Goal: Transaction & Acquisition: Obtain resource

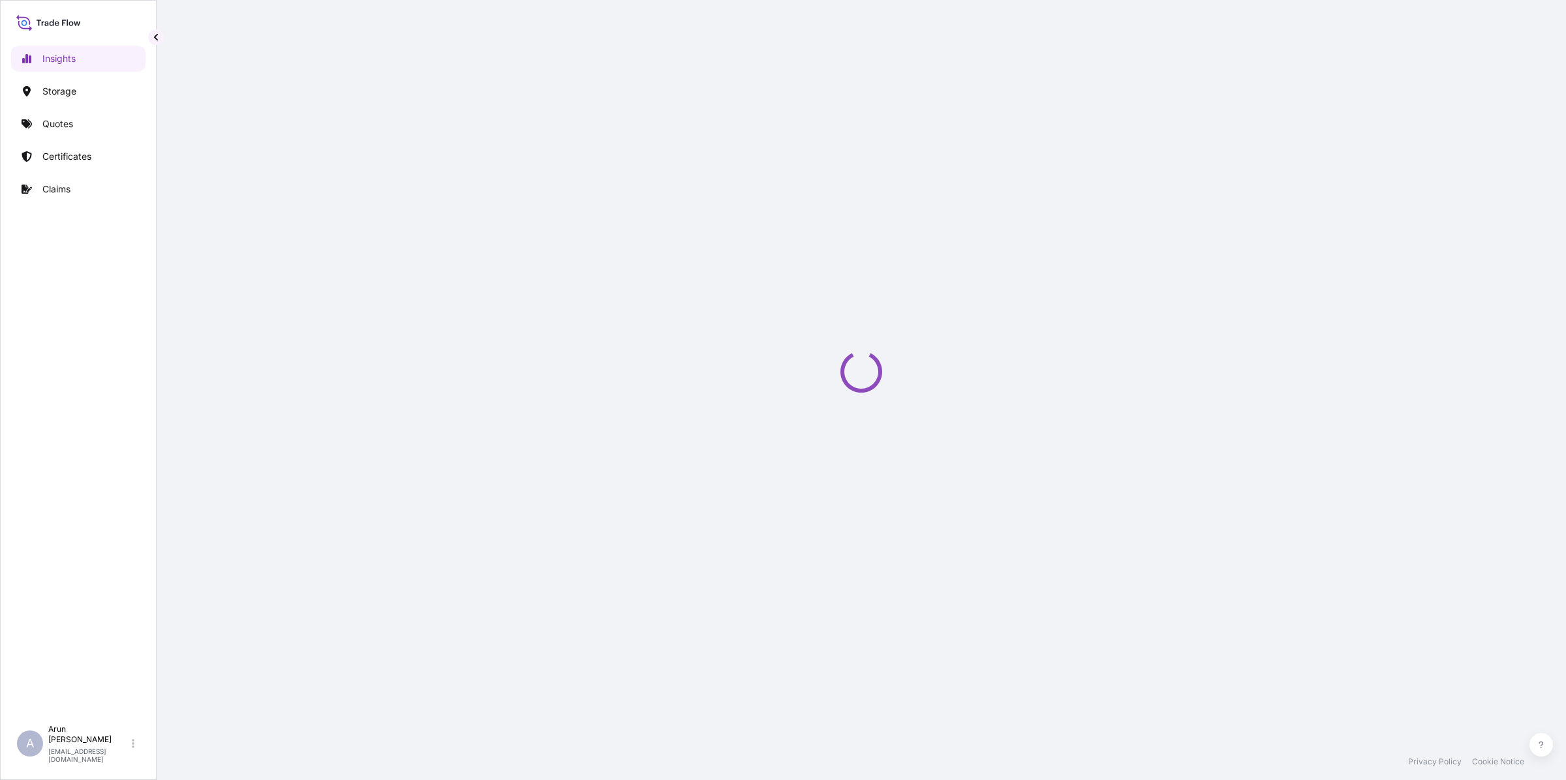
select select "2025"
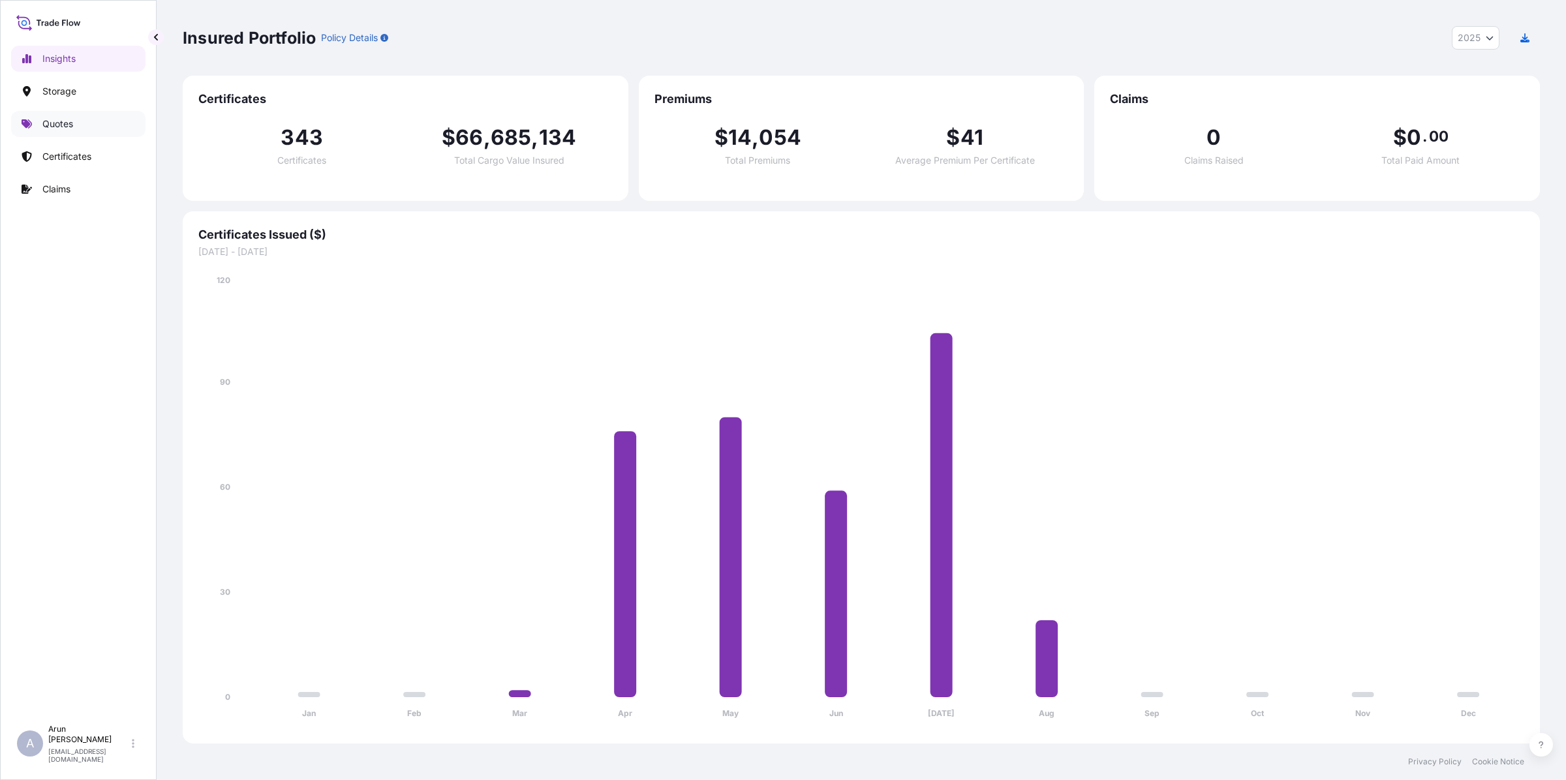
click at [73, 123] on p "Quotes" at bounding box center [57, 123] width 31 height 13
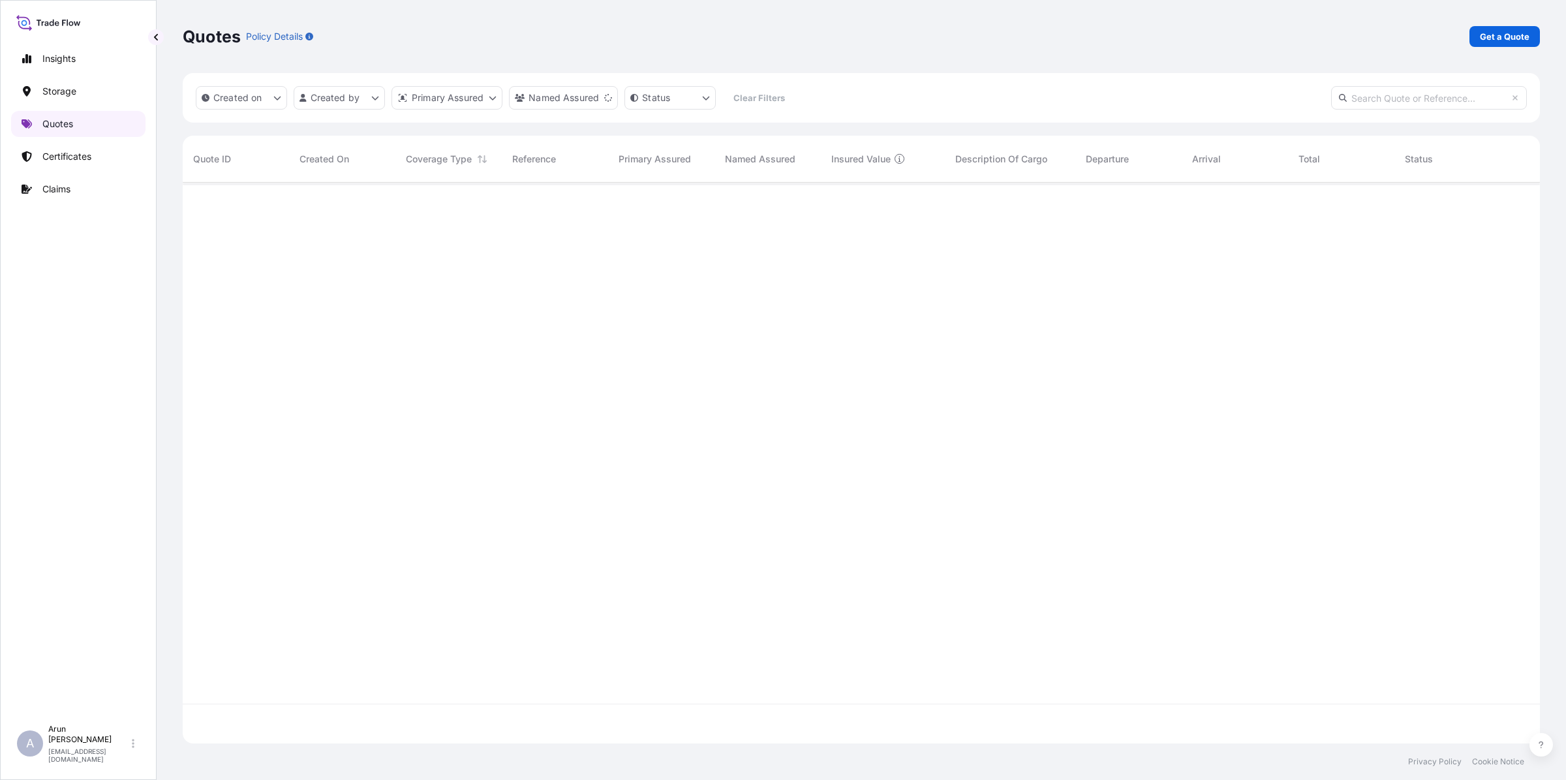
scroll to position [596, 1345]
click at [1520, 44] on link "Get a Quote" at bounding box center [1504, 36] width 70 height 21
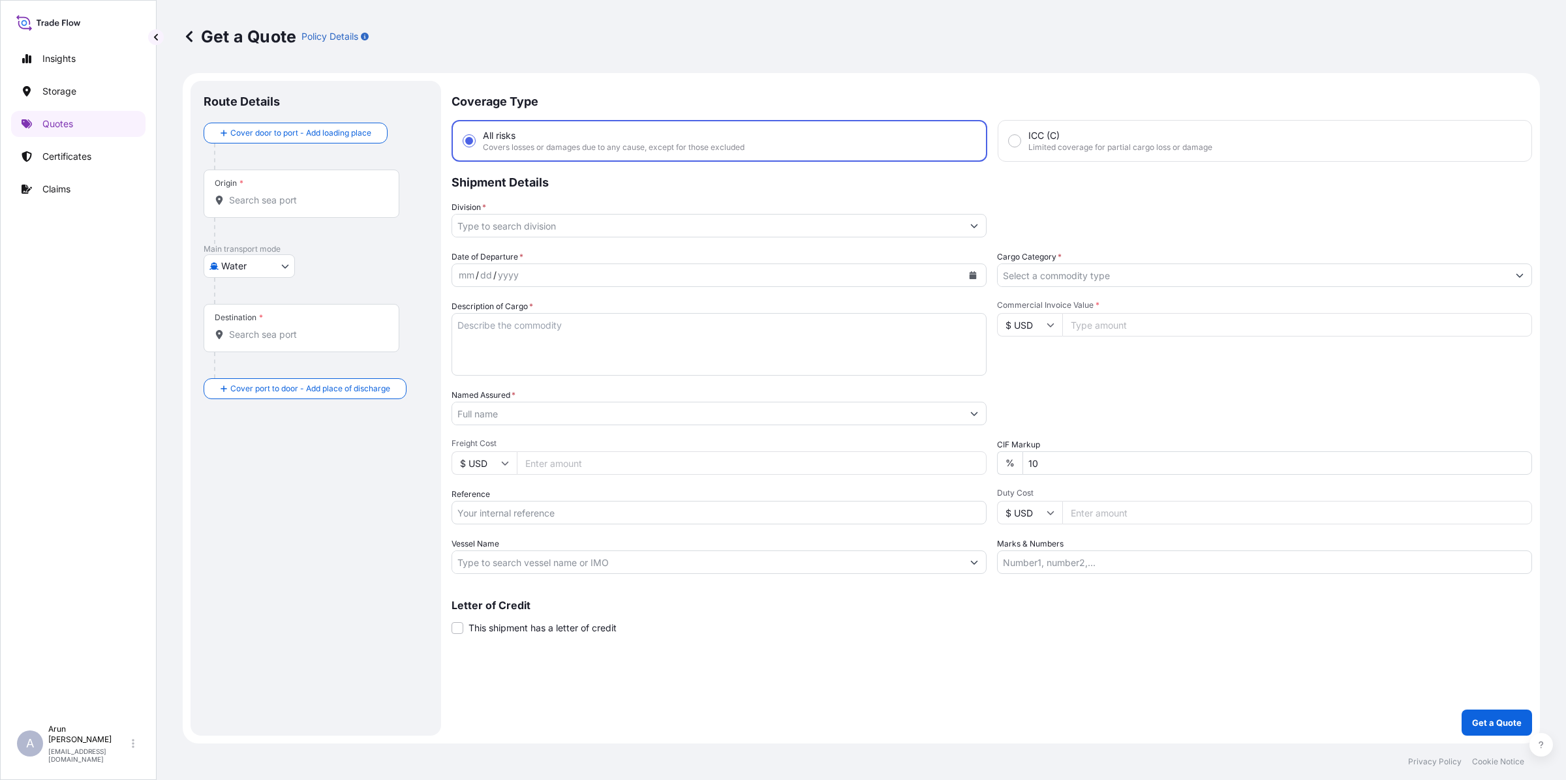
click at [245, 266] on body "Insights Storage Quotes Certificates Claims A [PERSON_NAME] [PERSON_NAME][EMAIL…" at bounding box center [783, 390] width 1566 height 780
click at [248, 351] on span "Inland" at bounding box center [241, 347] width 26 height 13
select select "Inland"
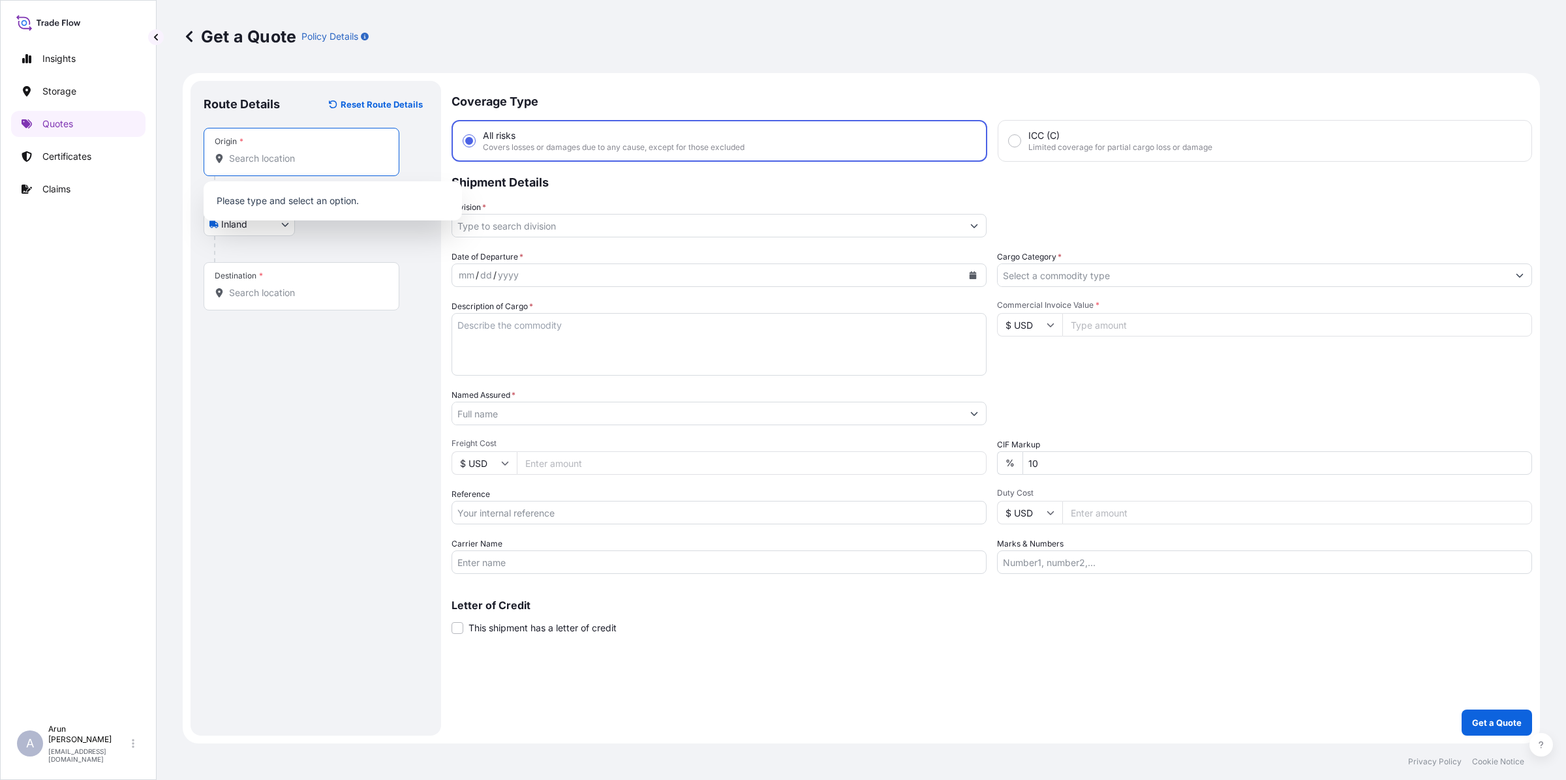
click at [282, 157] on input "Origin *" at bounding box center [306, 158] width 154 height 13
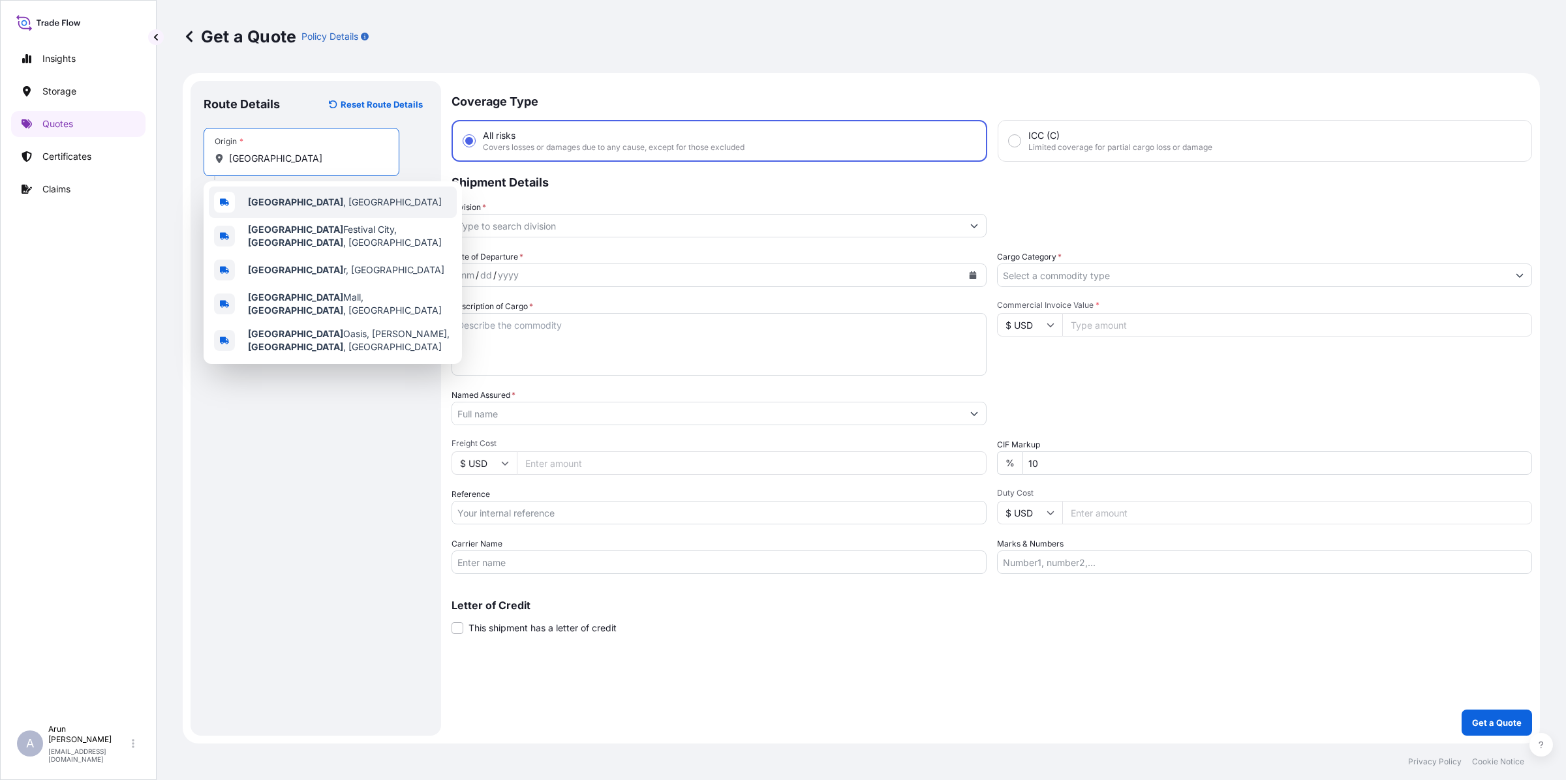
click at [271, 206] on span "[GEOGRAPHIC_DATA] , [GEOGRAPHIC_DATA]" at bounding box center [345, 202] width 194 height 13
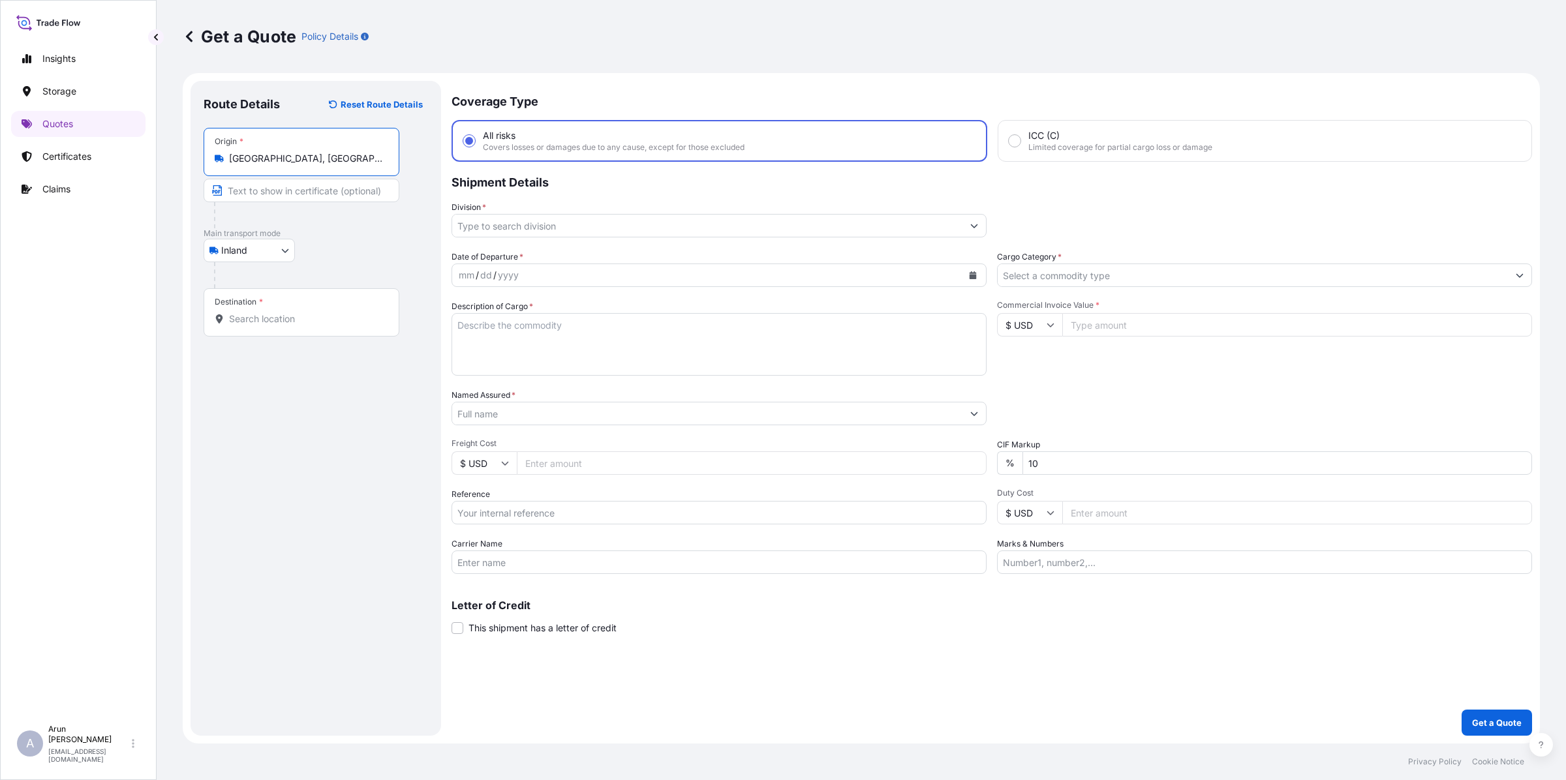
type input "[GEOGRAPHIC_DATA], [GEOGRAPHIC_DATA]"
click at [297, 320] on input "Destination *" at bounding box center [306, 318] width 154 height 13
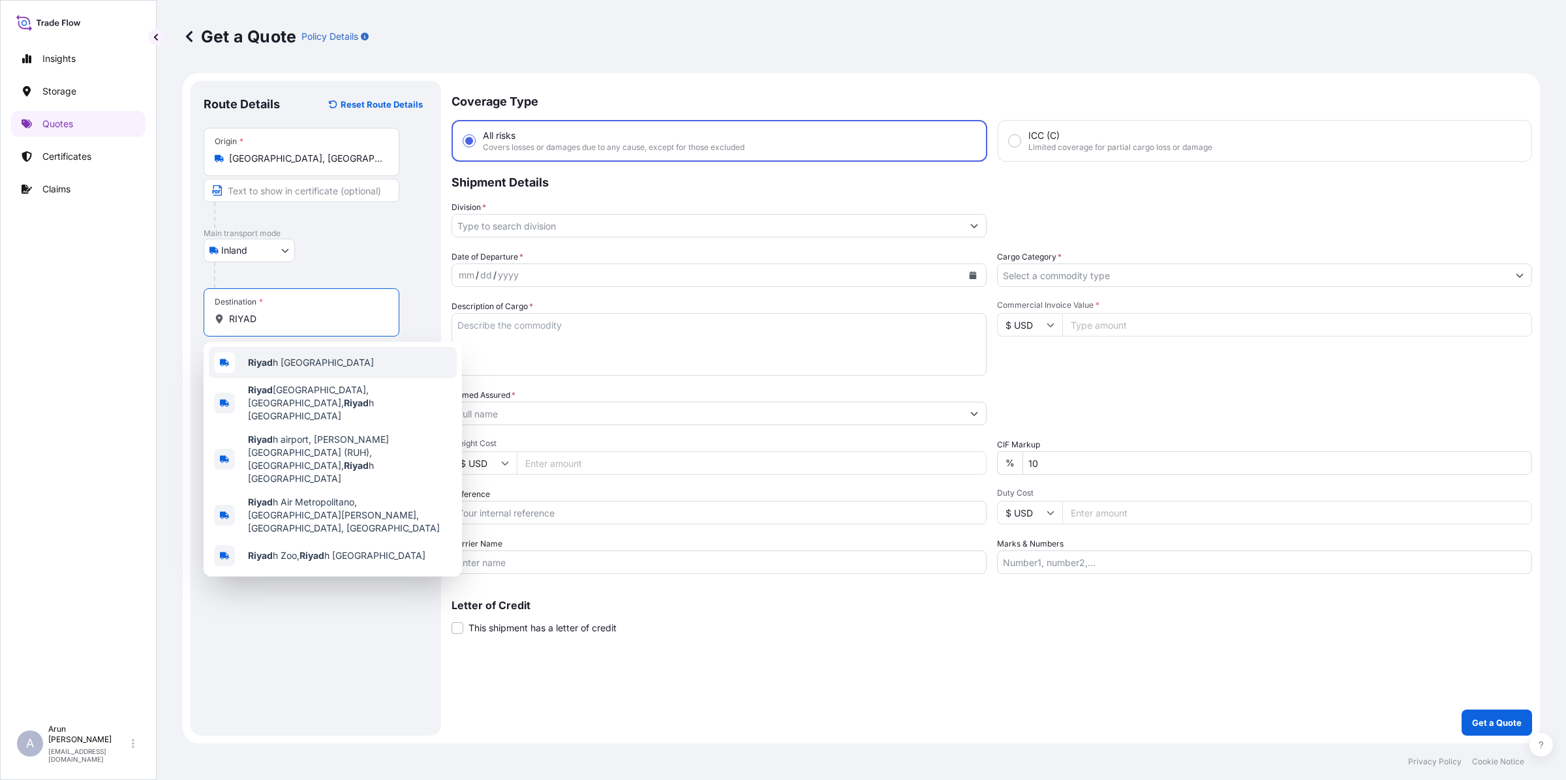
click at [279, 371] on div "Riyad h [GEOGRAPHIC_DATA]" at bounding box center [333, 362] width 248 height 31
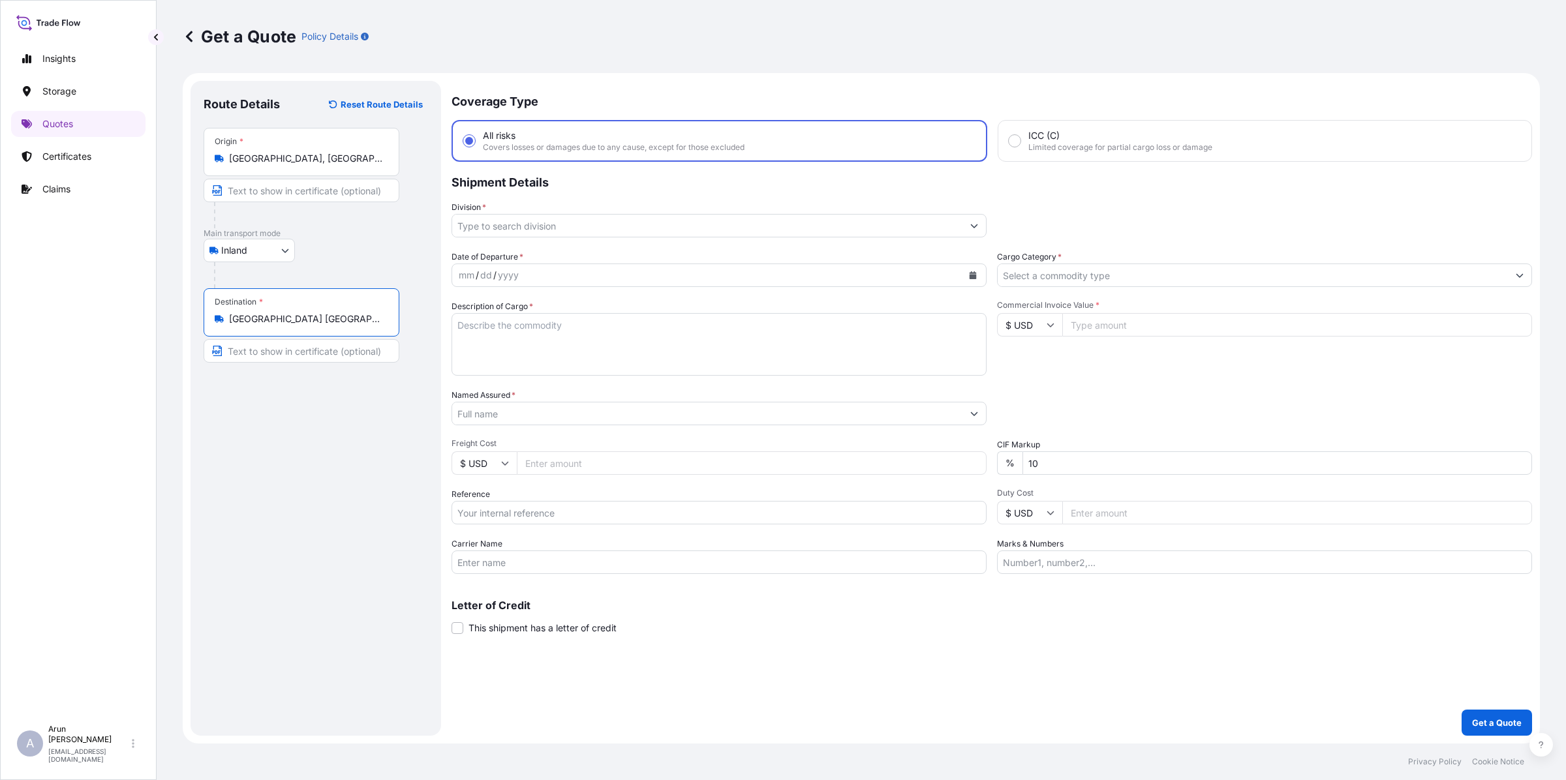
type input "[GEOGRAPHIC_DATA] [GEOGRAPHIC_DATA]"
click at [281, 353] on input "Text to appear on certificate" at bounding box center [302, 350] width 196 height 23
click at [346, 320] on input "[GEOGRAPHIC_DATA] [GEOGRAPHIC_DATA]" at bounding box center [306, 318] width 154 height 13
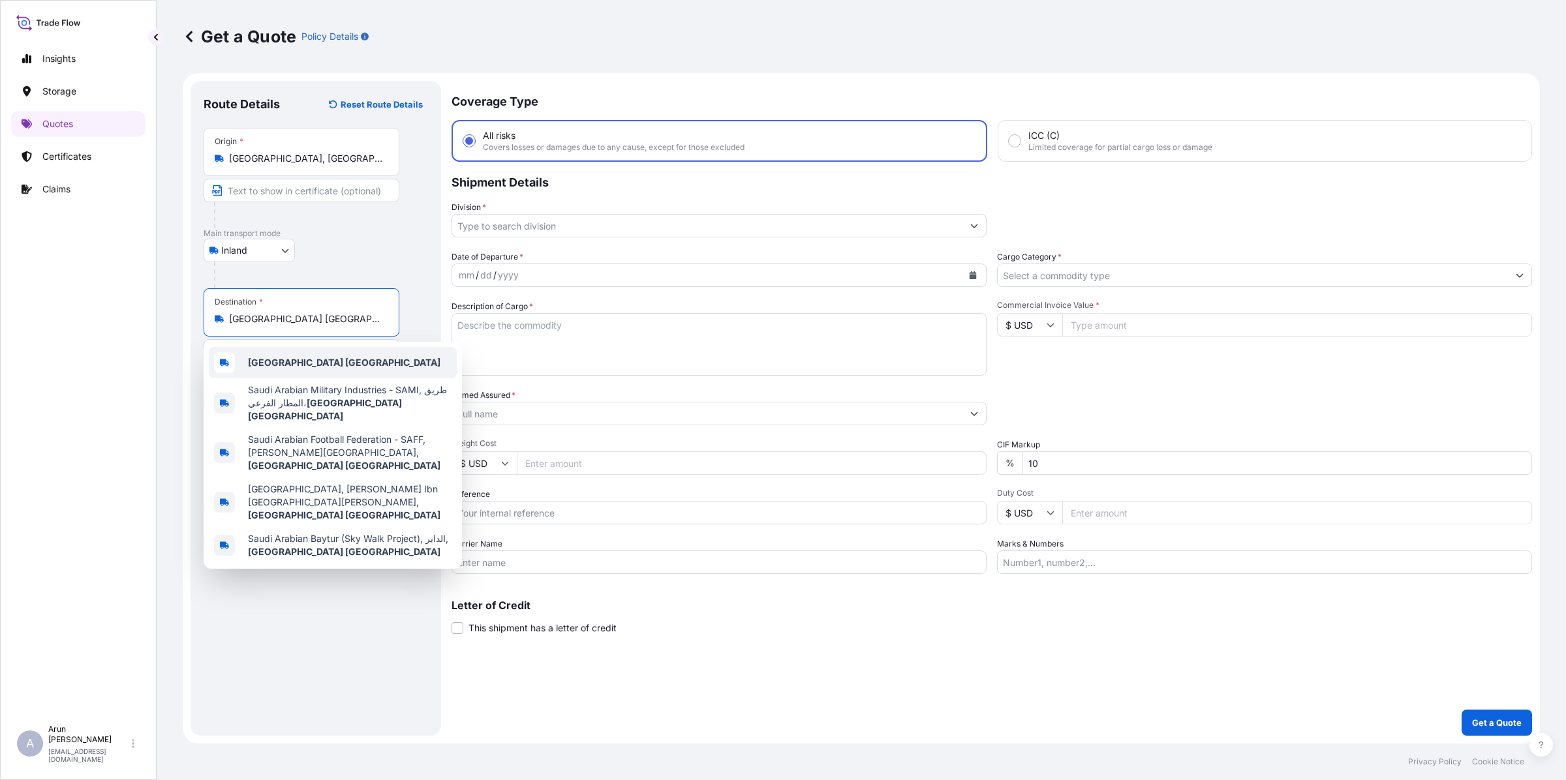
click at [444, 239] on form "Route Details Reset Route Details Place of loading Road / Inland Road / Inland …" at bounding box center [861, 408] width 1357 height 671
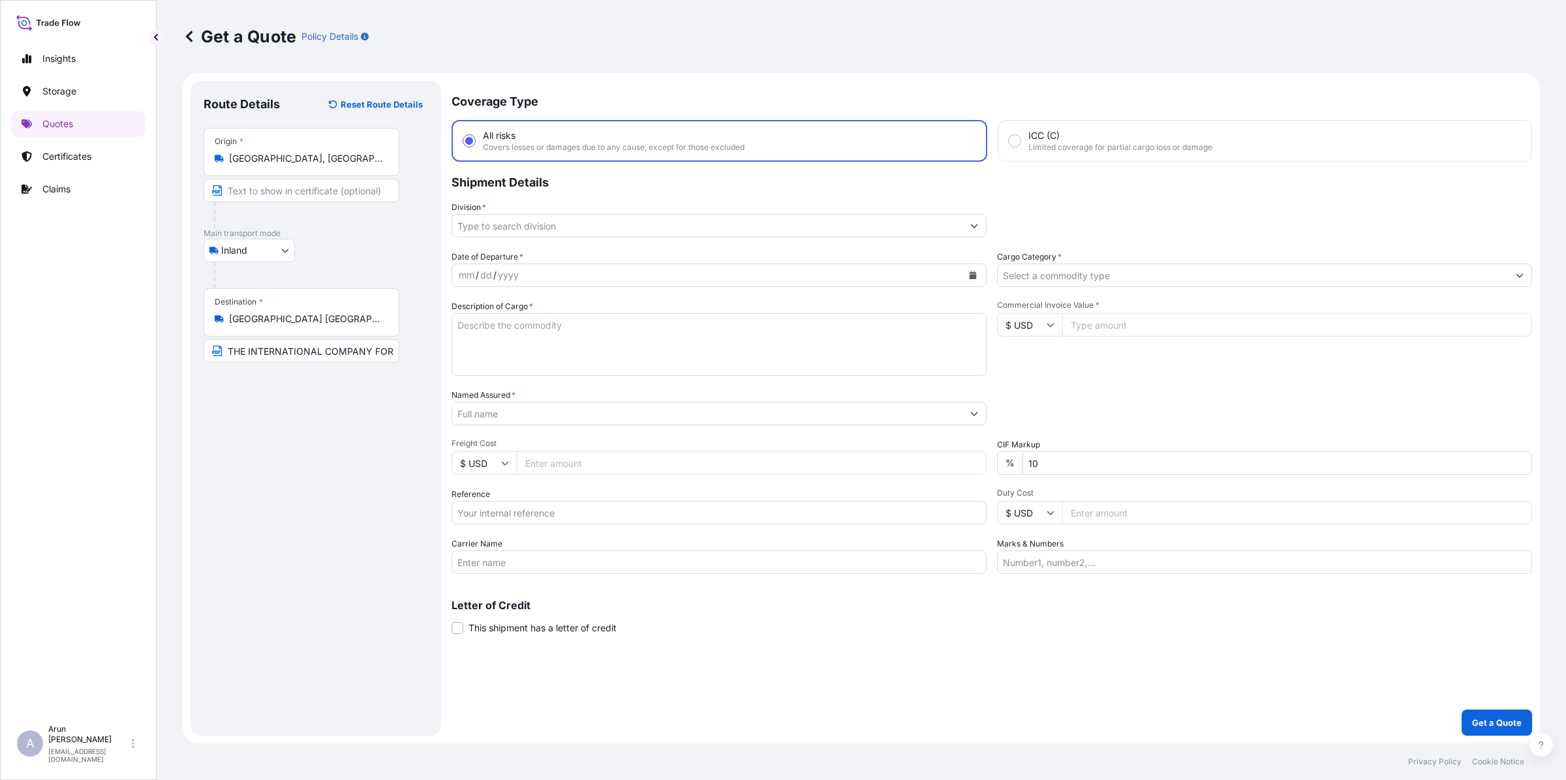
click at [389, 354] on input "THE INTERNATIONAL COMPANY FOR BUILDING MATERIALS" at bounding box center [302, 350] width 196 height 23
click at [356, 350] on input "THE INTERNATIONAL COMPANY FOR BUILDING MATERIALS LIMITED. [GEOGRAPHIC_DATA]" at bounding box center [302, 350] width 196 height 23
type input "THE INTERNATIONAL COMPANY FOR BUILDING MATERIALS LIMITED., [GEOGRAPHIC_DATA]"
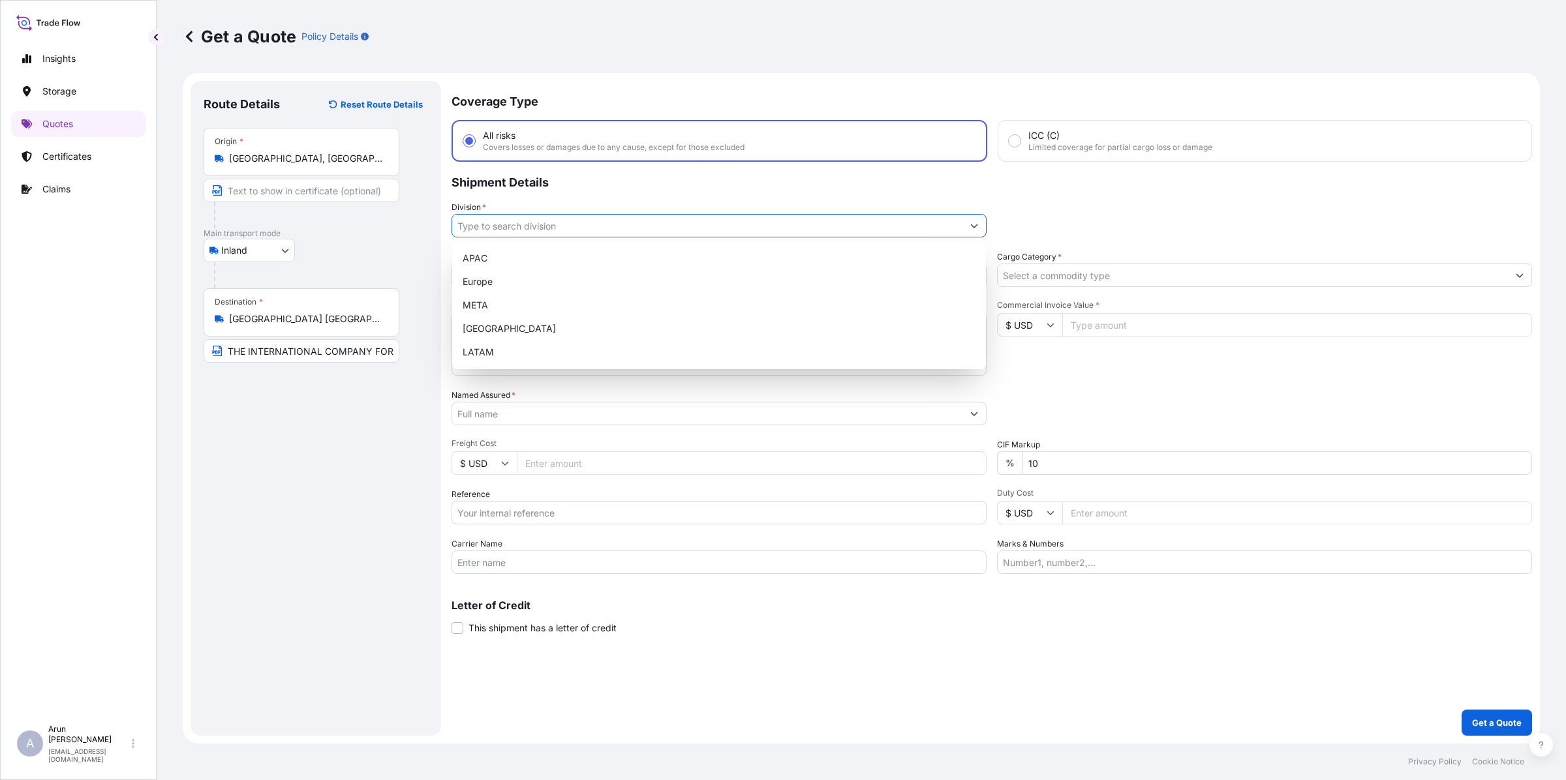
click at [545, 223] on input "Division *" at bounding box center [707, 225] width 510 height 23
click at [480, 300] on div "META" at bounding box center [718, 305] width 523 height 23
type input "META"
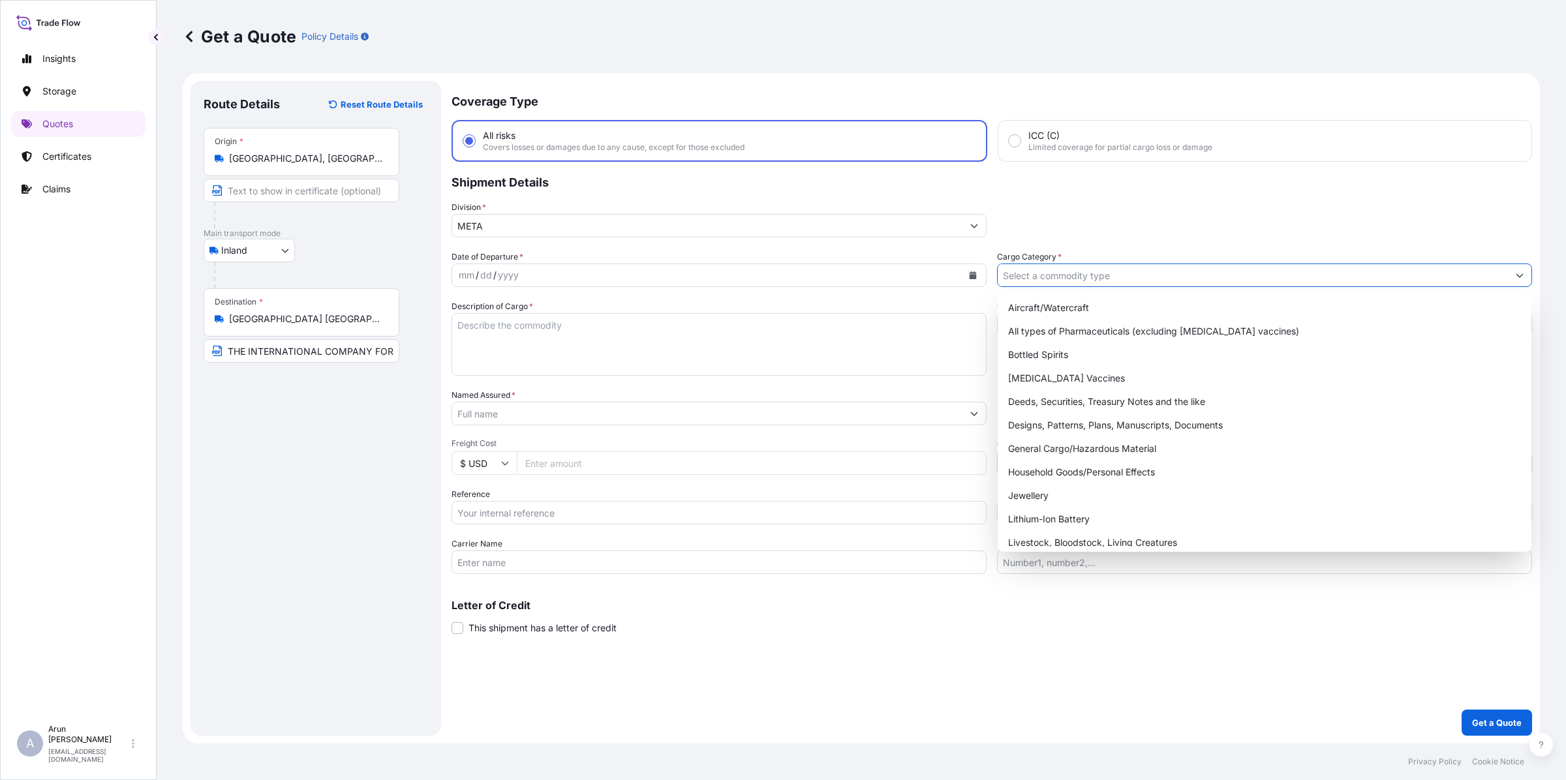
click at [1044, 268] on input "Cargo Category *" at bounding box center [1252, 275] width 510 height 23
click at [1036, 442] on div "General Cargo/Hazardous Material" at bounding box center [1264, 448] width 523 height 23
type input "General Cargo/Hazardous Material"
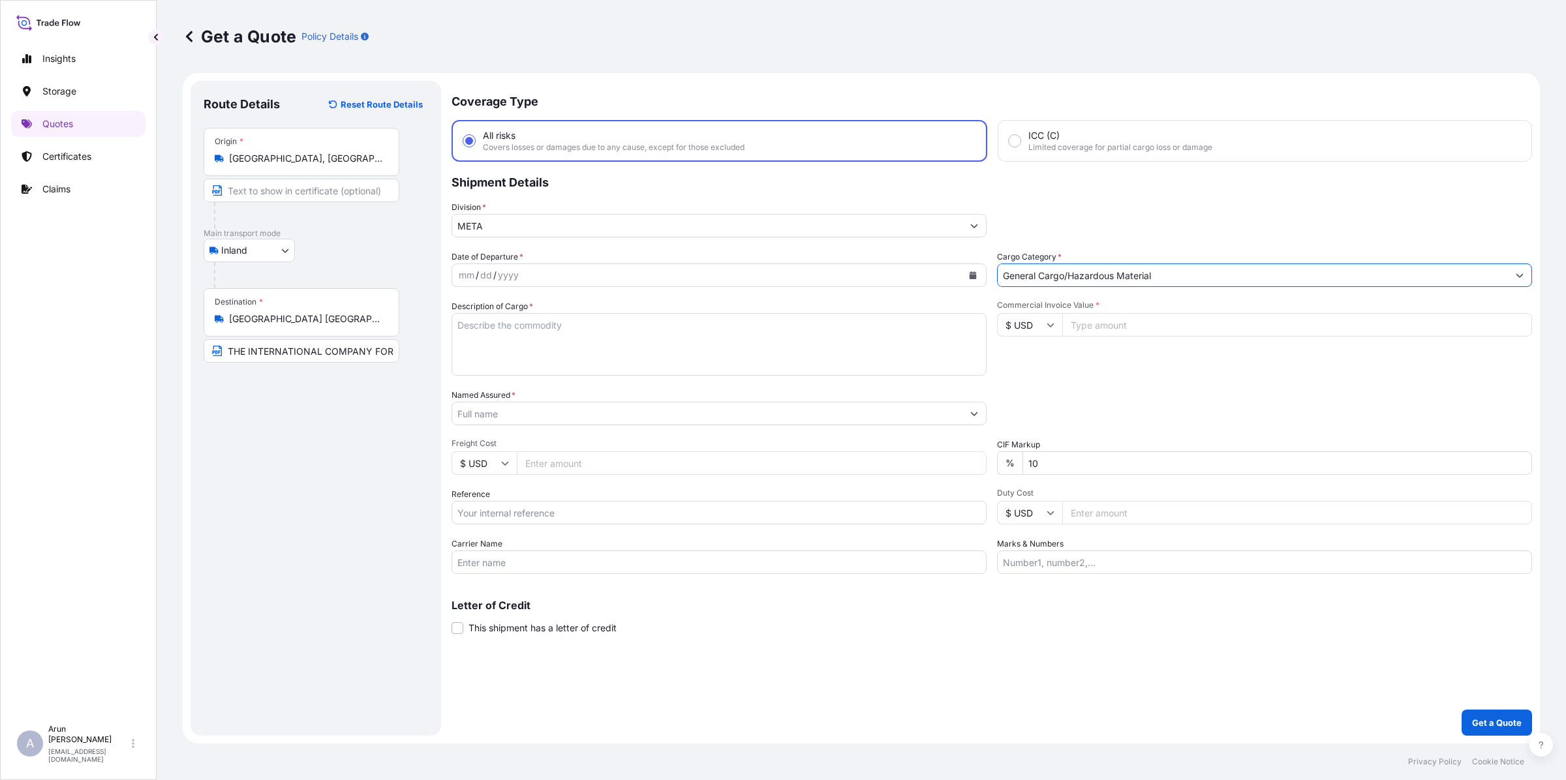
click at [973, 271] on icon "Calendar" at bounding box center [972, 275] width 7 height 8
click at [525, 408] on div "12" at bounding box center [523, 408] width 23 height 23
click at [555, 334] on textarea "Description of Cargo *" at bounding box center [718, 344] width 535 height 63
click at [855, 324] on textarea "LDPE PLAIN SHEET 4 x 25M - 250MIC (23.05 KG/ROLL) TRANSPARENT 0% TOLERANCE Q PL…" at bounding box center [718, 344] width 535 height 63
drag, startPoint x: 913, startPoint y: 334, endPoint x: 0, endPoint y: 448, distance: 920.4
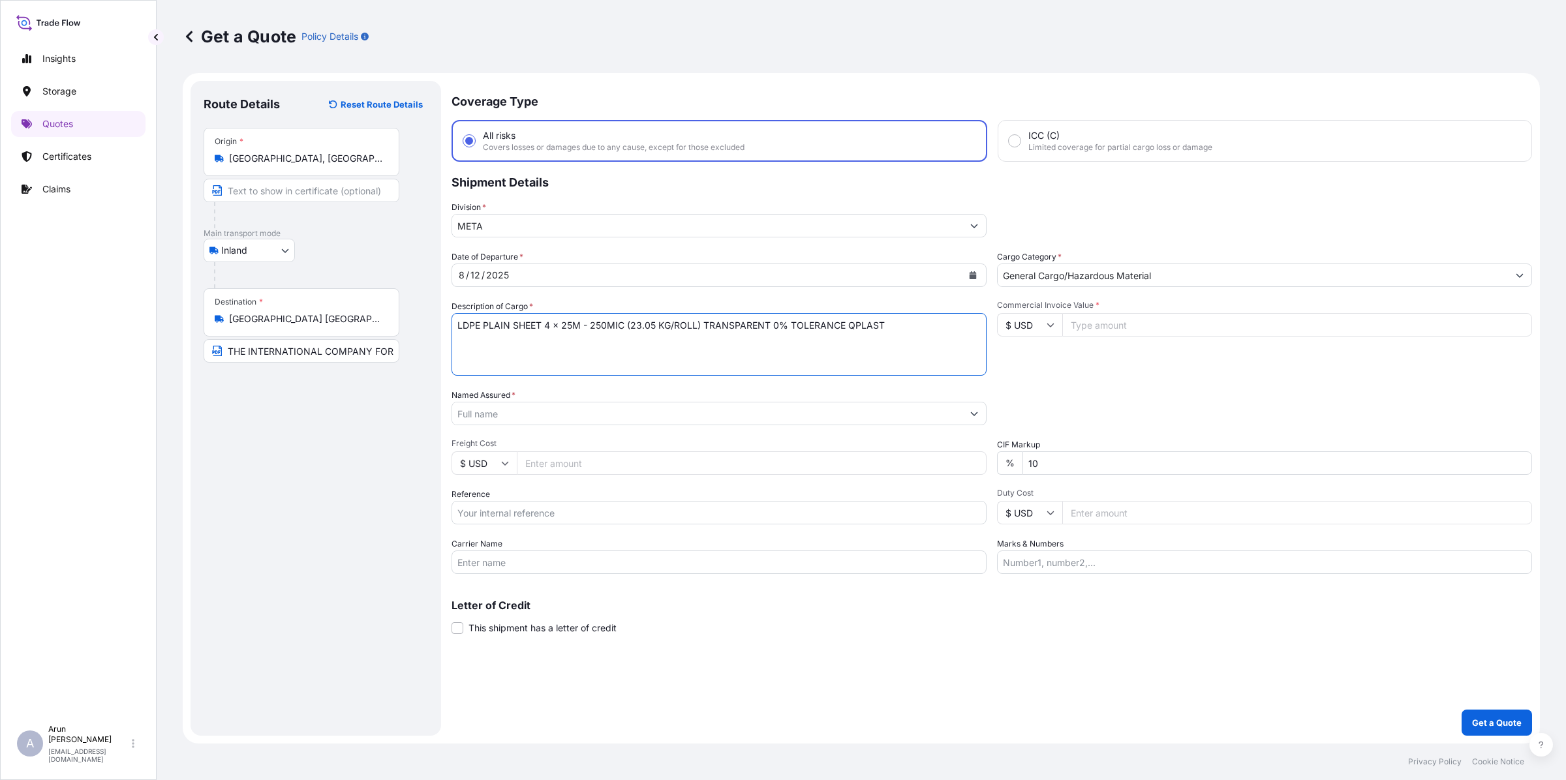
click at [0, 448] on div "Insights Storage Quotes Certificates Claims A [PERSON_NAME] [PERSON_NAME][EMAIL…" at bounding box center [783, 390] width 1566 height 780
click at [906, 315] on textarea "LDPE PLAIN SHEET 4 x 25M - 250MIC (23.05 KG/ROLL) TRANSPARENT 0% TOLERANCE QPLA…" at bounding box center [718, 344] width 535 height 63
click at [905, 330] on textarea "LDPE PLAIN SHEET 4 x 25M - 250MIC (23.05 KG/ROLL) TRANSPARENT 0% TOLERANCE QPLA…" at bounding box center [718, 344] width 535 height 63
paste textarea "LDPE PLAIN SHEET 4 x 25M - 250MIC (23.05 KG/ROLL) TRANSPARENT 0% TOLERANCE QPLA…"
click at [601, 338] on textarea "LDPE PLAIN SHEET 4 x 25M - 250MIC (23.05 KG/ROLL) TRANSPARENT 0% TOLERANCE QPLA…" at bounding box center [718, 344] width 535 height 63
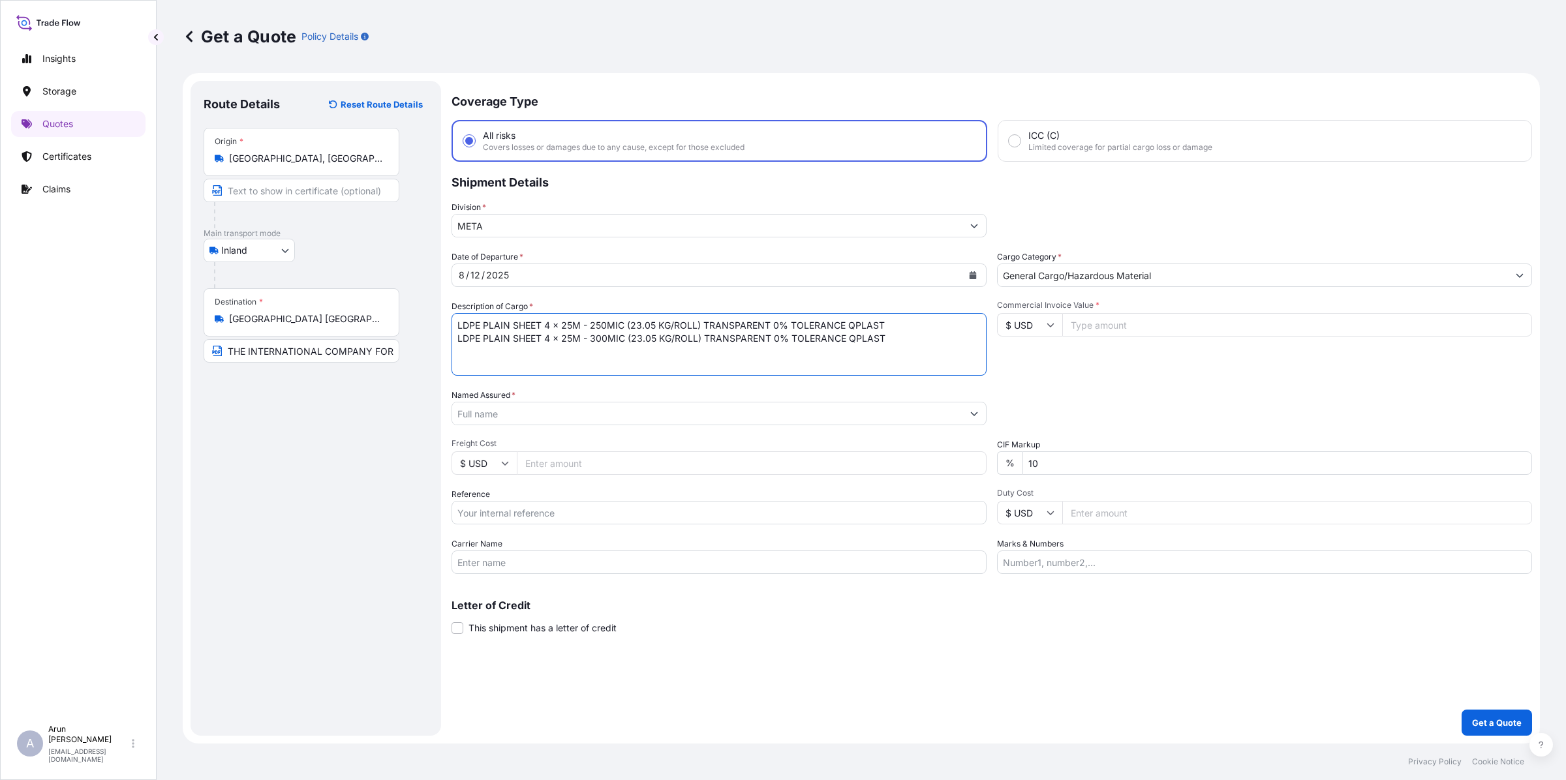
click at [640, 338] on textarea "LDPE PLAIN SHEET 4 x 25M - 250MIC (23.05 KG/ROLL) TRANSPARENT 0% TOLERANCE QPLA…" at bounding box center [718, 344] width 535 height 63
type textarea "LDPE PLAIN SHEET 4 x 25M - 250MIC (23.05 KG/ROLL) TRANSPARENT 0% TOLERANCE QPLA…"
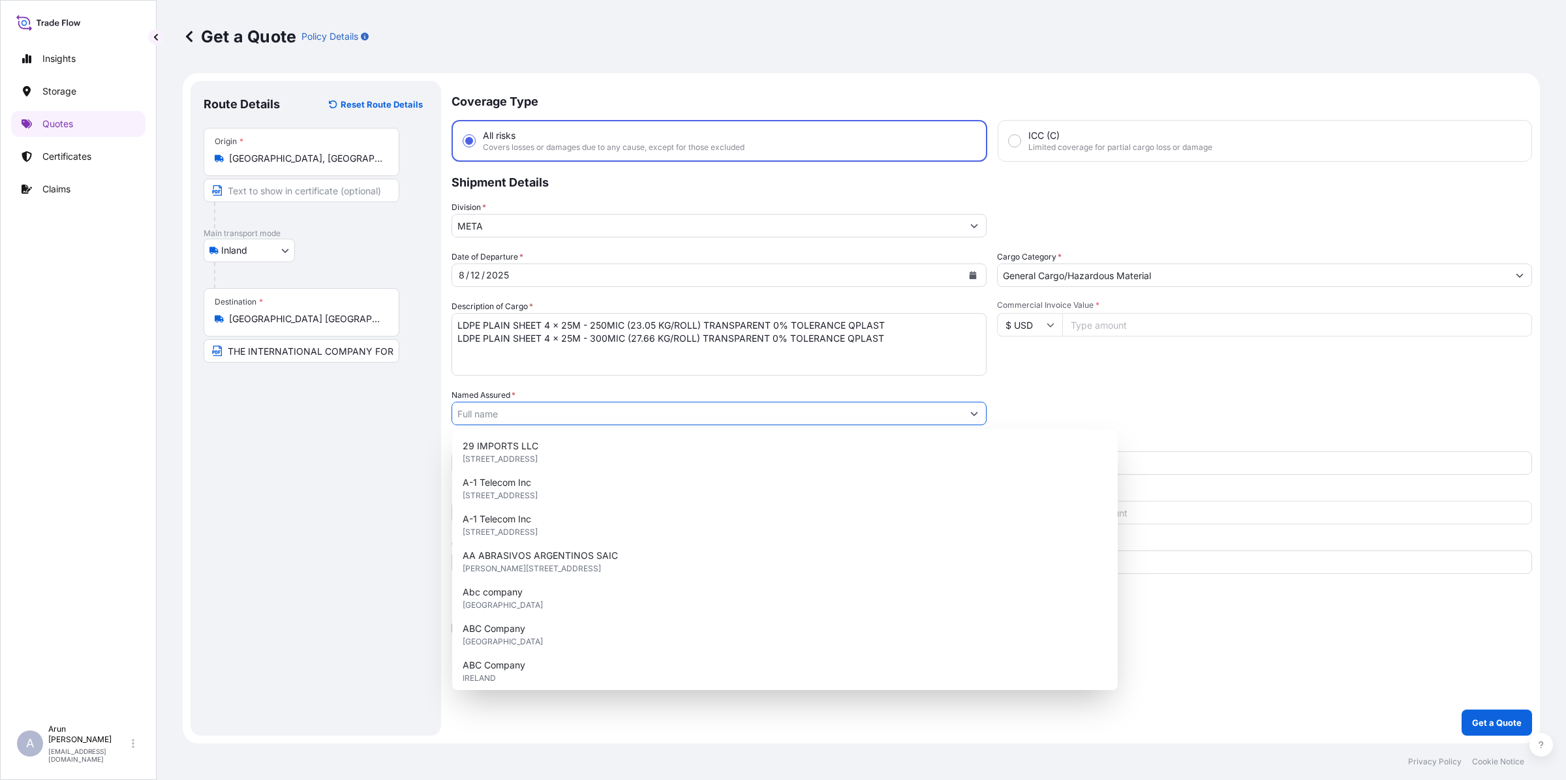
click at [474, 408] on input "Named Assured *" at bounding box center [707, 413] width 510 height 23
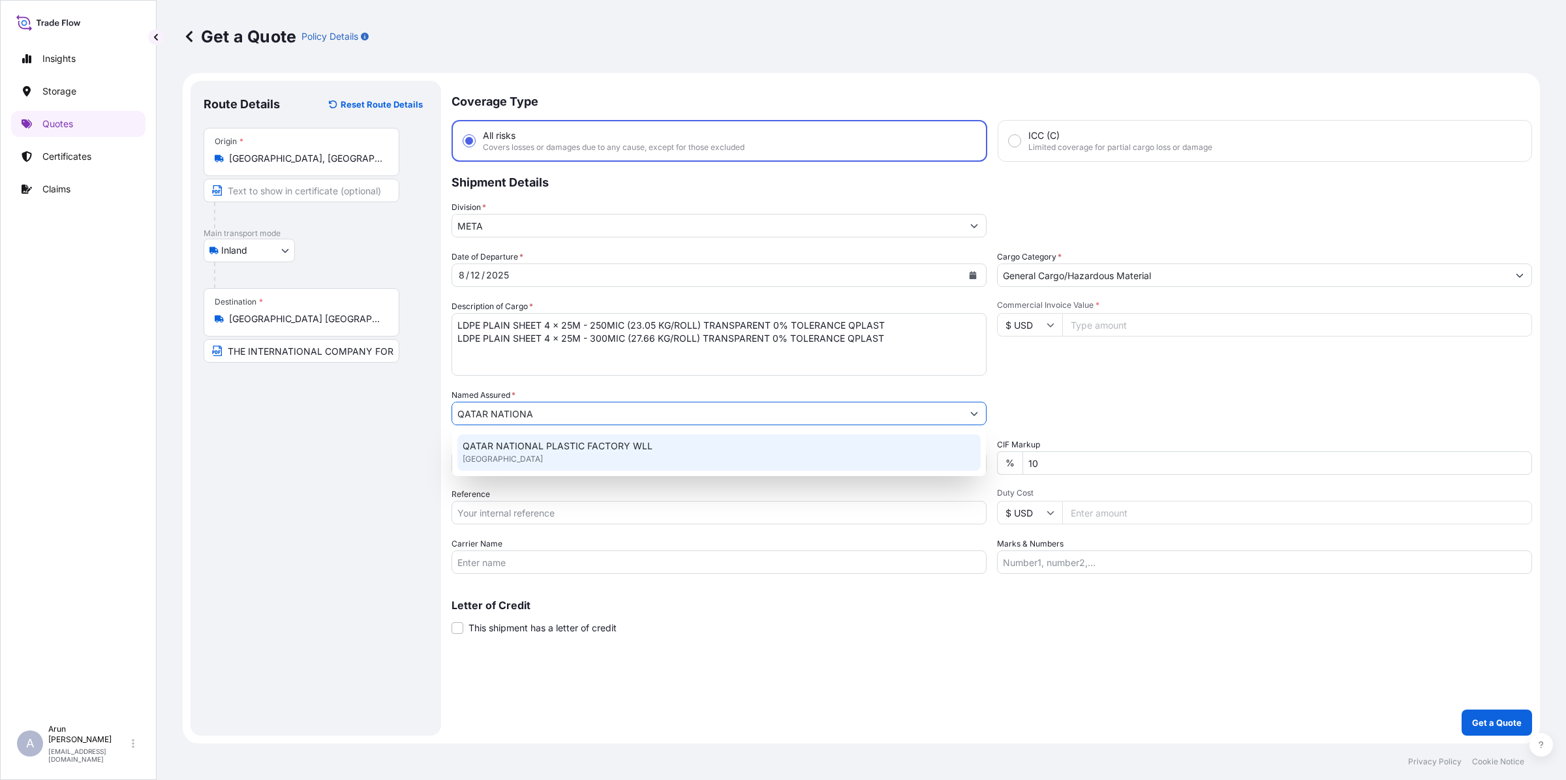
click at [516, 455] on span "[GEOGRAPHIC_DATA]" at bounding box center [503, 459] width 80 height 13
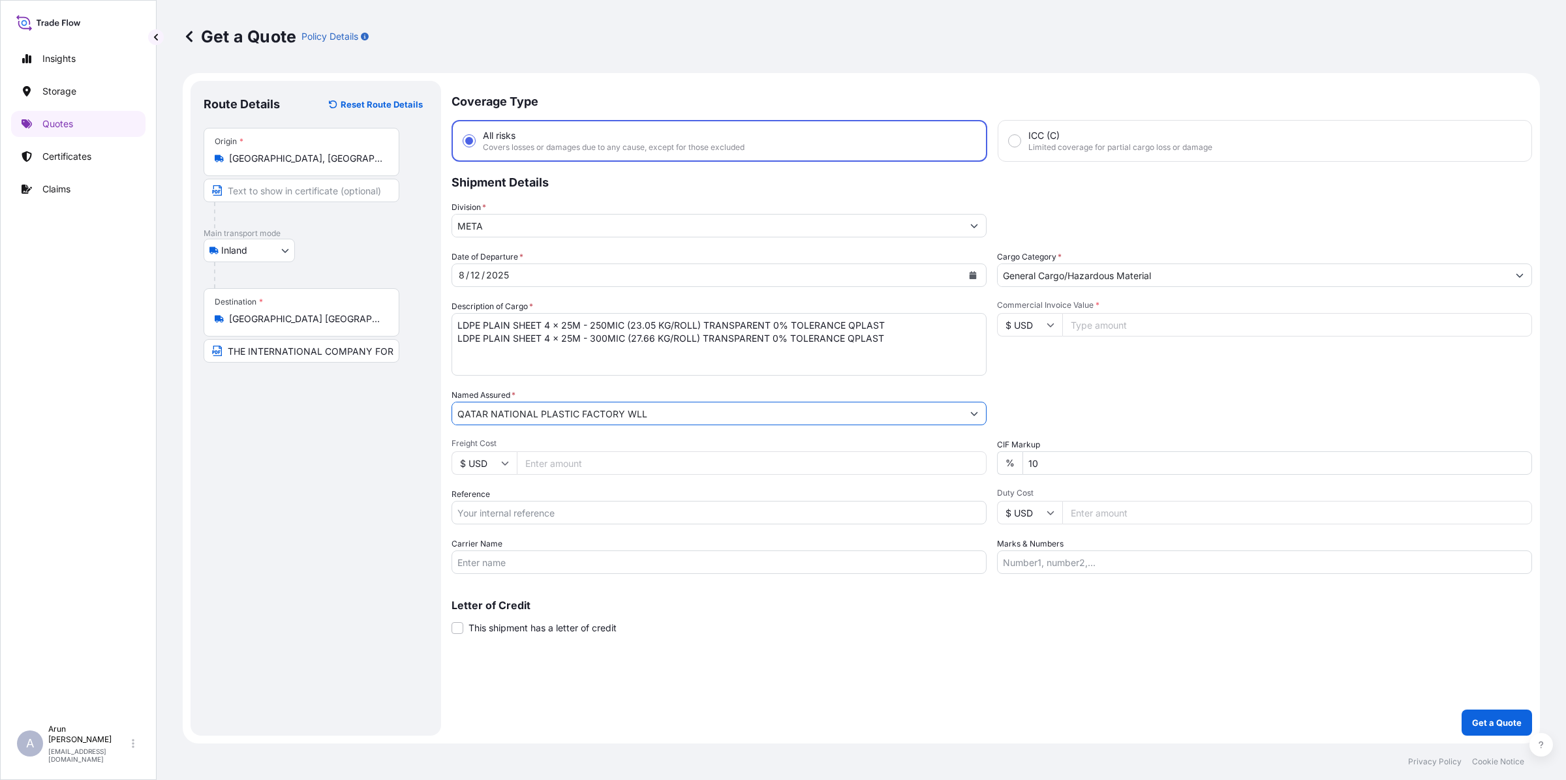
type input "QATAR NATIONAL PLASTIC FACTORY WLL"
click at [586, 458] on input "Freight Cost" at bounding box center [752, 462] width 470 height 23
type input "2000"
click at [502, 465] on icon at bounding box center [505, 463] width 8 height 8
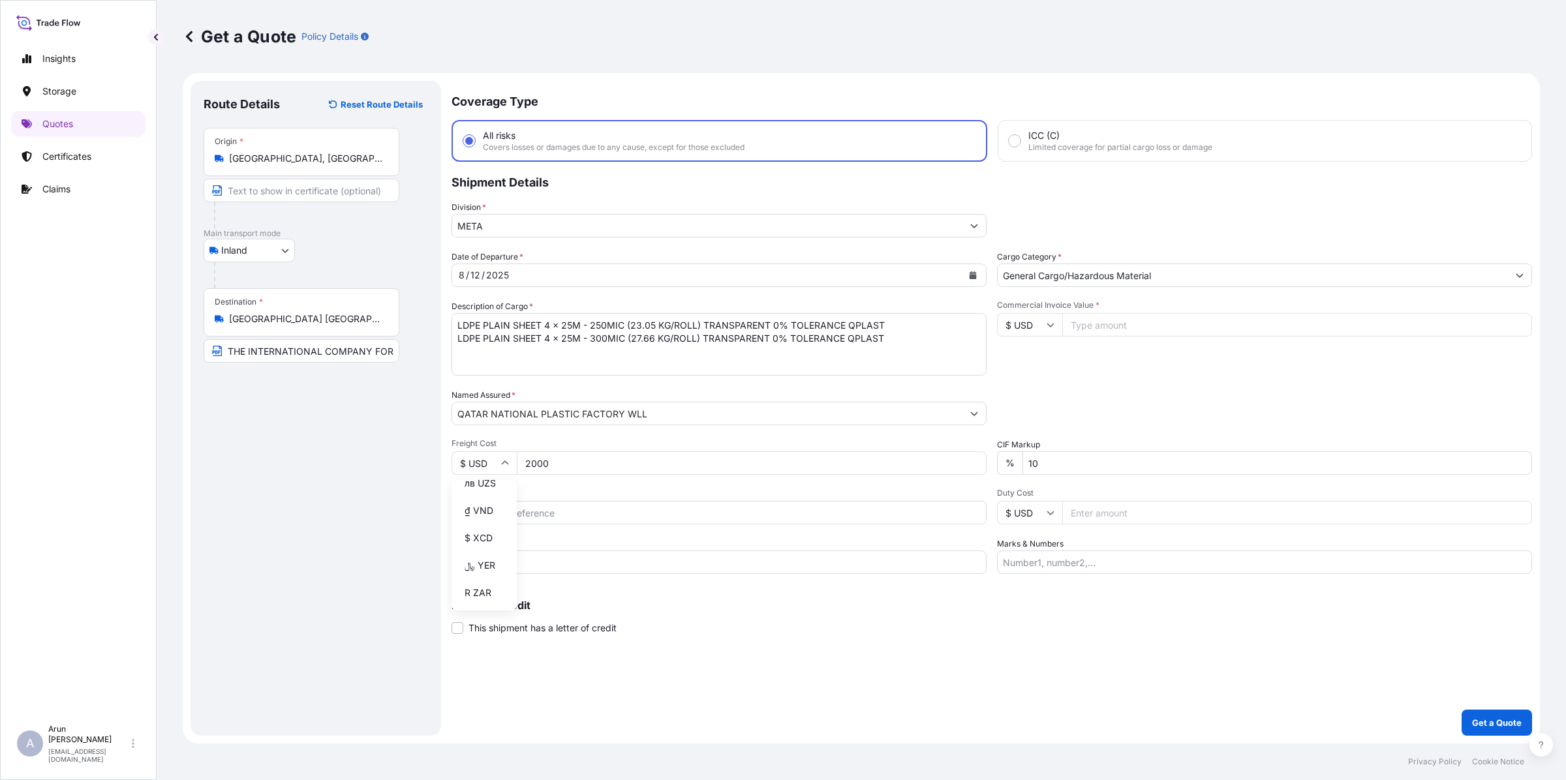
click at [483, 59] on div "﷼ QAR" at bounding box center [484, 46] width 55 height 25
type input "﷼ QAR"
click at [486, 513] on input "Reference" at bounding box center [718, 512] width 535 height 23
type input "377"
click at [510, 562] on input "Carrier Name" at bounding box center [718, 562] width 535 height 23
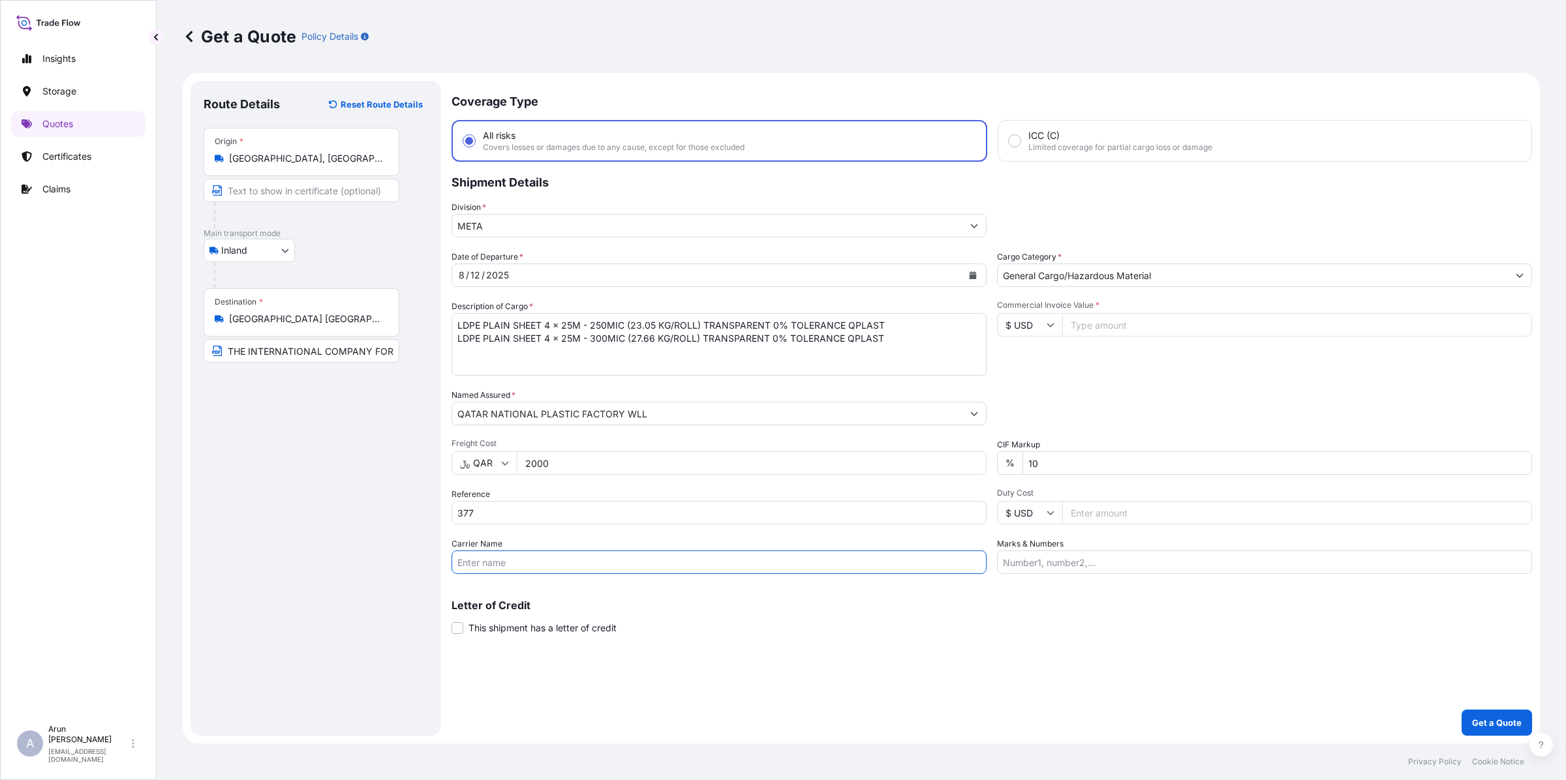
type input "BY TRUCK"
click at [1086, 327] on input "Commercial Invoice Value *" at bounding box center [1297, 324] width 470 height 23
click at [1051, 330] on input "$ USD" at bounding box center [1029, 324] width 65 height 23
type input "﷼ QAR"
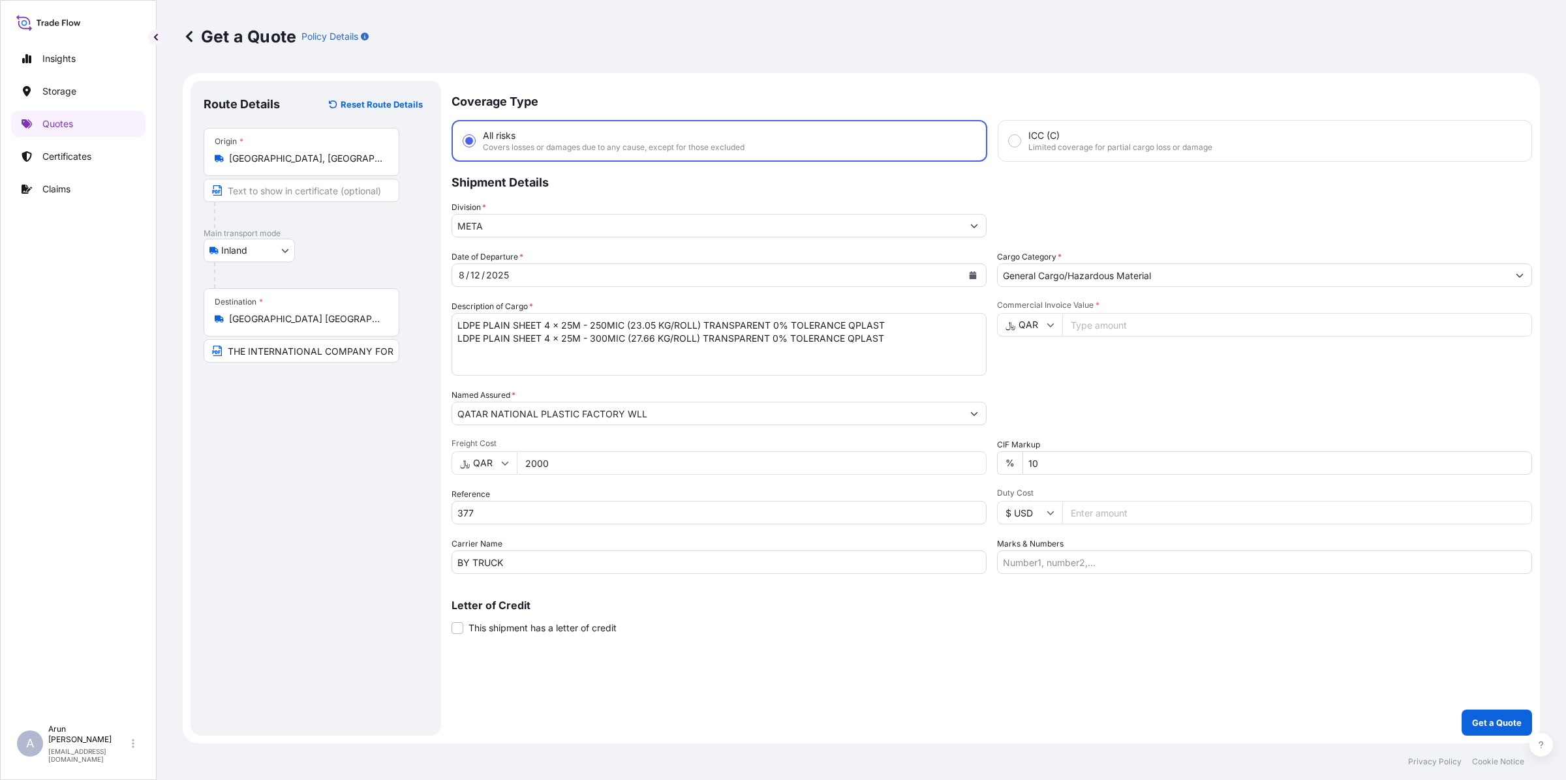
click at [1109, 318] on input "Commercial Invoice Value *" at bounding box center [1297, 324] width 470 height 23
type input "99934"
click at [1080, 562] on input "Marks & Numbers" at bounding box center [1264, 562] width 535 height 23
drag, startPoint x: 1064, startPoint y: 561, endPoint x: 1098, endPoint y: 561, distance: 33.9
click at [1098, 561] on input "INVOICE NO: 2500131 DATE: [DATE]" at bounding box center [1264, 562] width 535 height 23
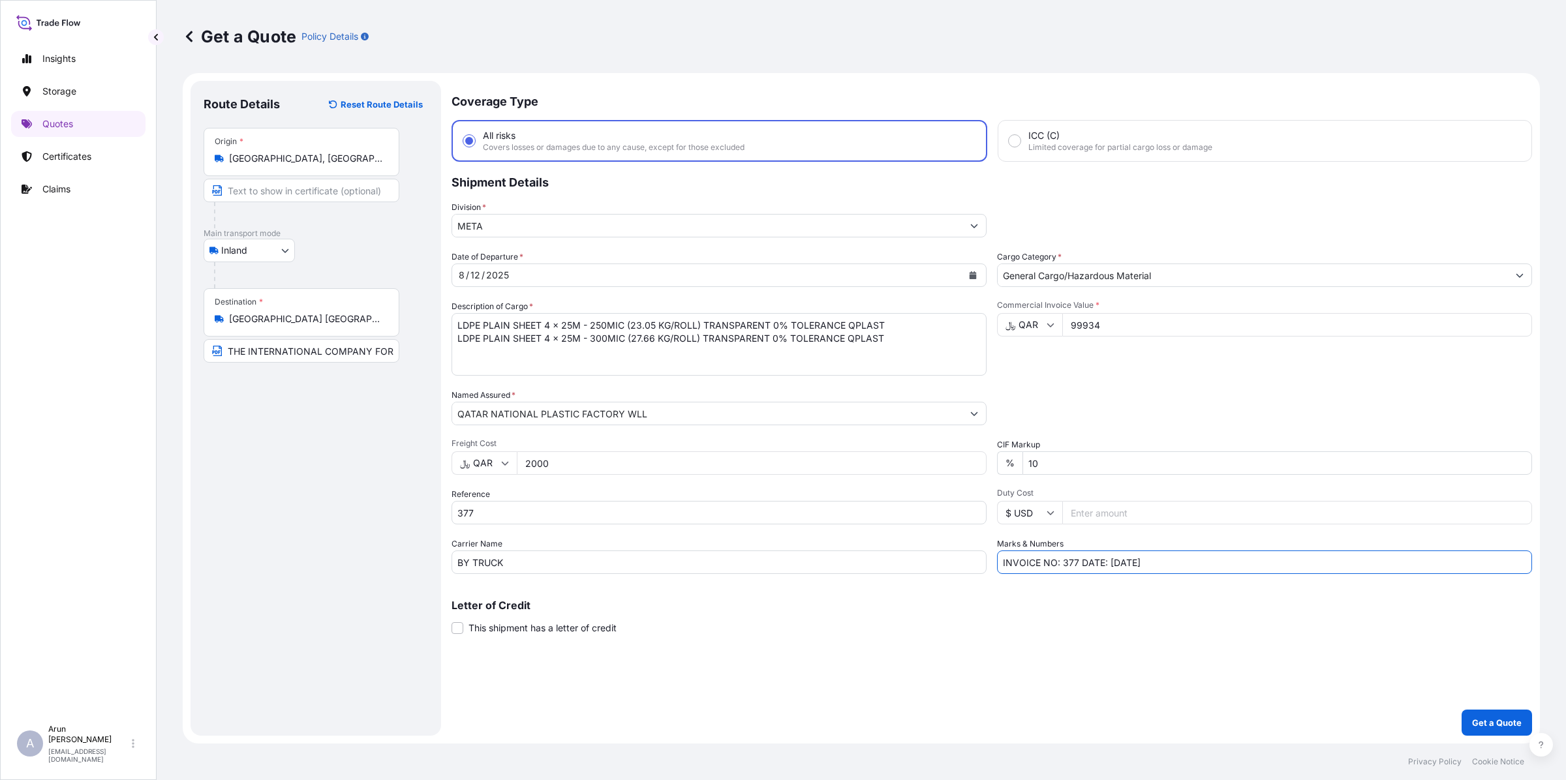
click at [1118, 560] on input "INVOICE NO: 377 DATE: [DATE]" at bounding box center [1264, 562] width 535 height 23
click at [1088, 564] on input "INVOICE NO: 377 DATE: [DATE]" at bounding box center [1264, 562] width 535 height 23
click at [1238, 564] on input "INVOICE NO: 377 DATE: [DATE]" at bounding box center [1264, 562] width 535 height 23
type input "INVOICE NO: 377 DATE: [DATE]"
click at [1481, 722] on p "Get a Quote" at bounding box center [1497, 722] width 50 height 13
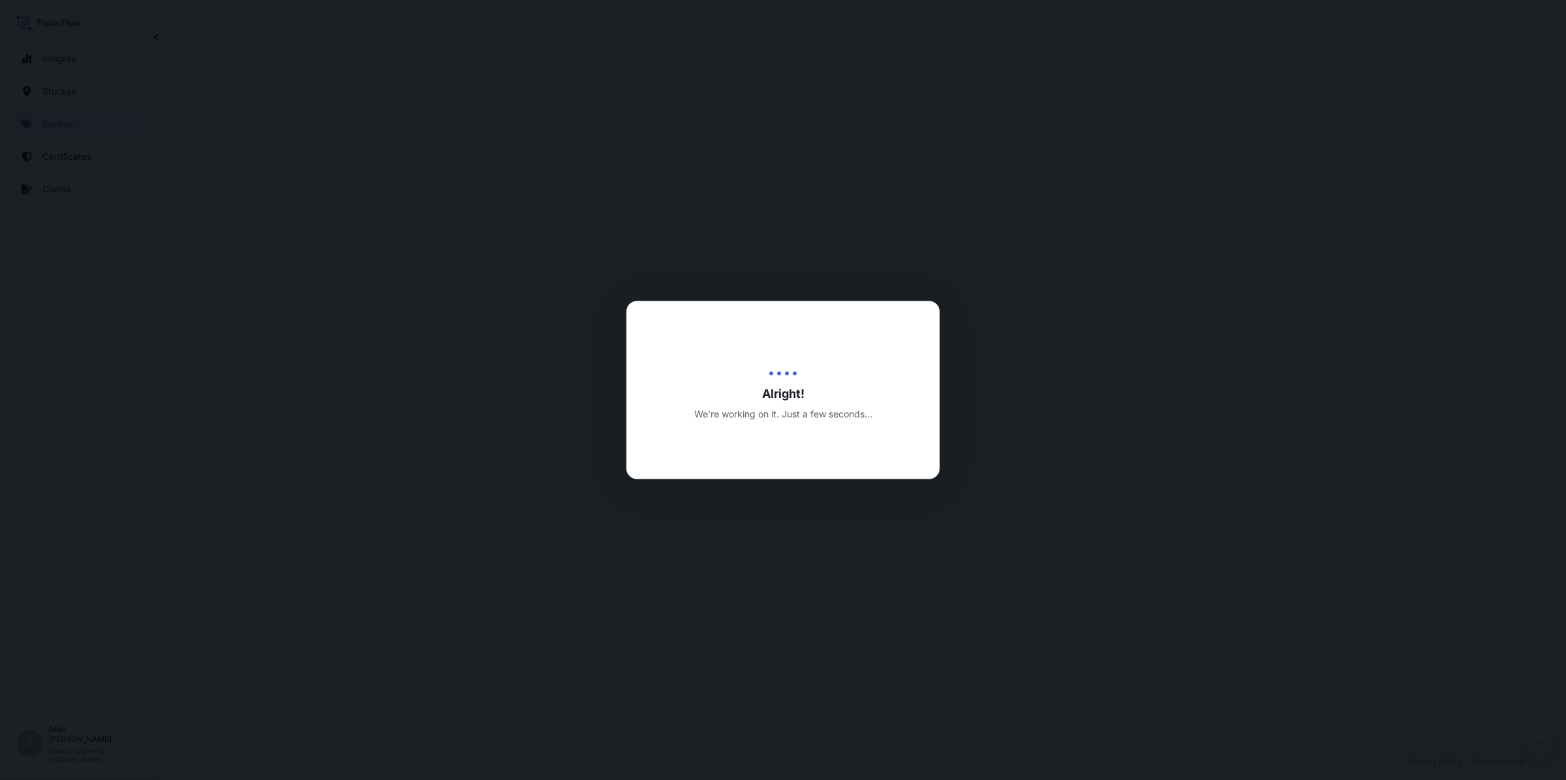
select select "Inland"
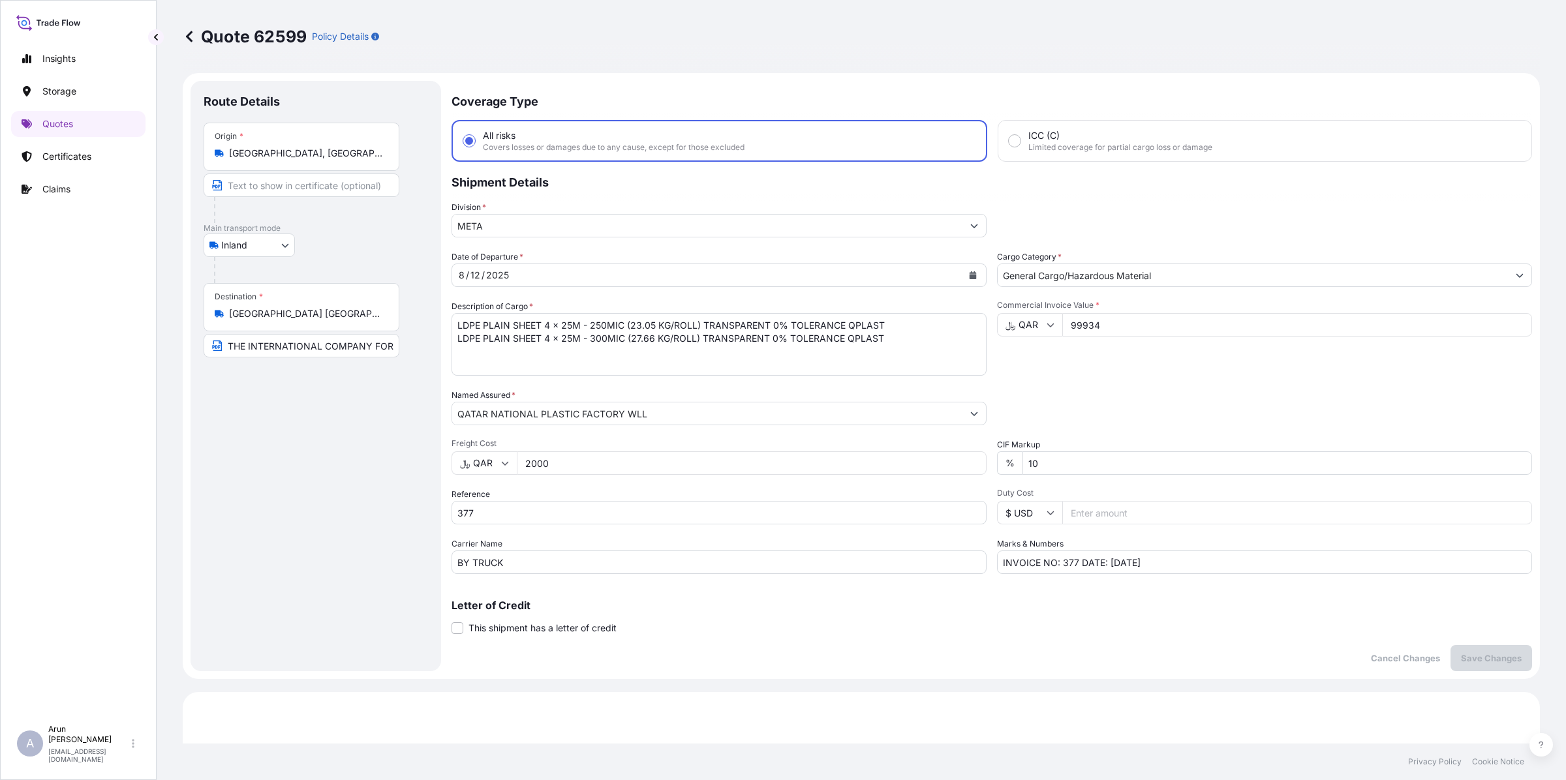
drag, startPoint x: 326, startPoint y: 106, endPoint x: 344, endPoint y: 114, distance: 19.5
click at [328, 108] on div "Route Details" at bounding box center [316, 108] width 224 height 29
click at [496, 162] on p "Shipment Details" at bounding box center [991, 181] width 1080 height 39
drag, startPoint x: 1077, startPoint y: 320, endPoint x: 1108, endPoint y: 333, distance: 33.3
click at [1108, 333] on input "99934" at bounding box center [1297, 324] width 470 height 23
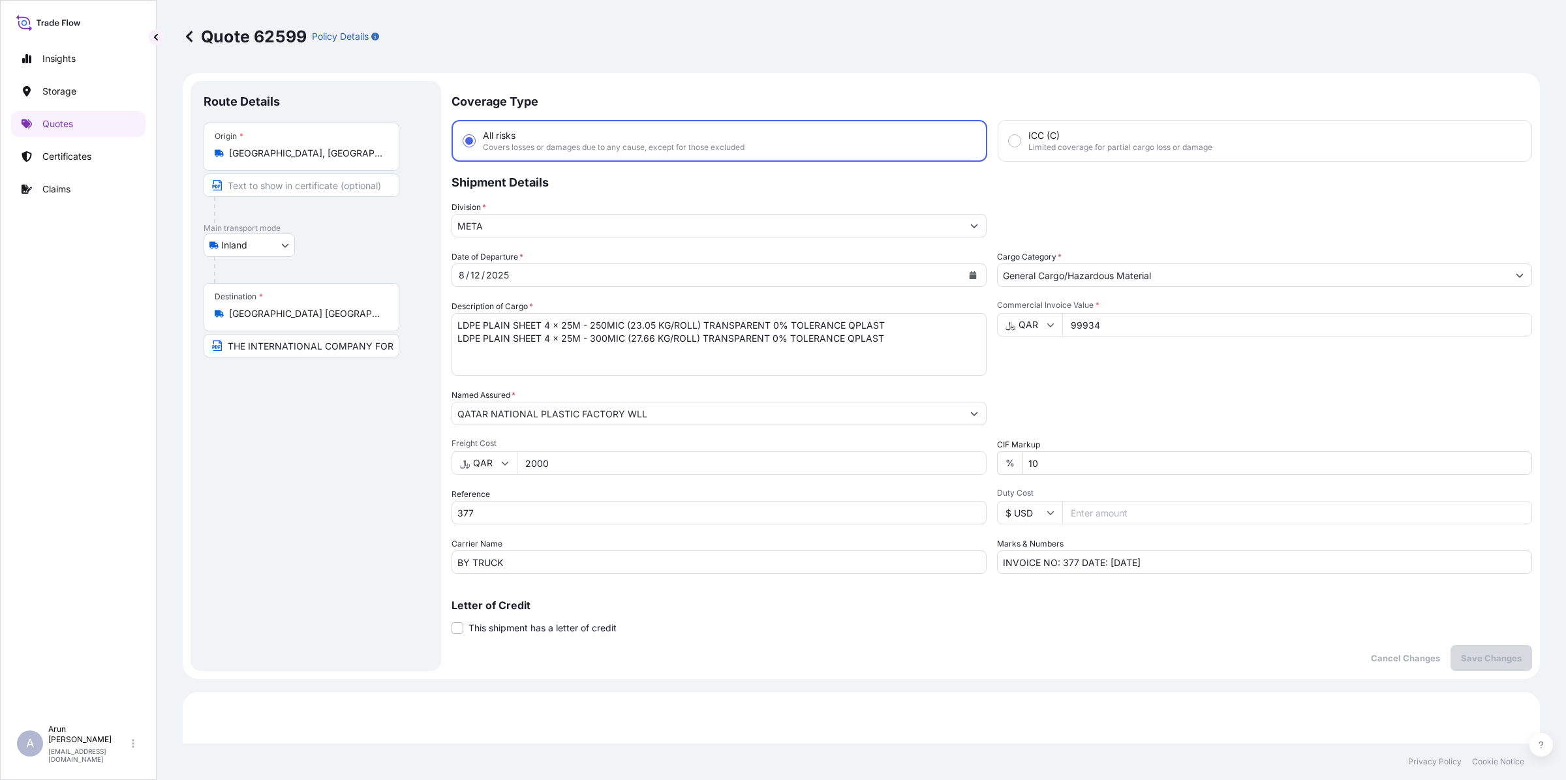
click at [1118, 327] on input "99934" at bounding box center [1297, 324] width 470 height 23
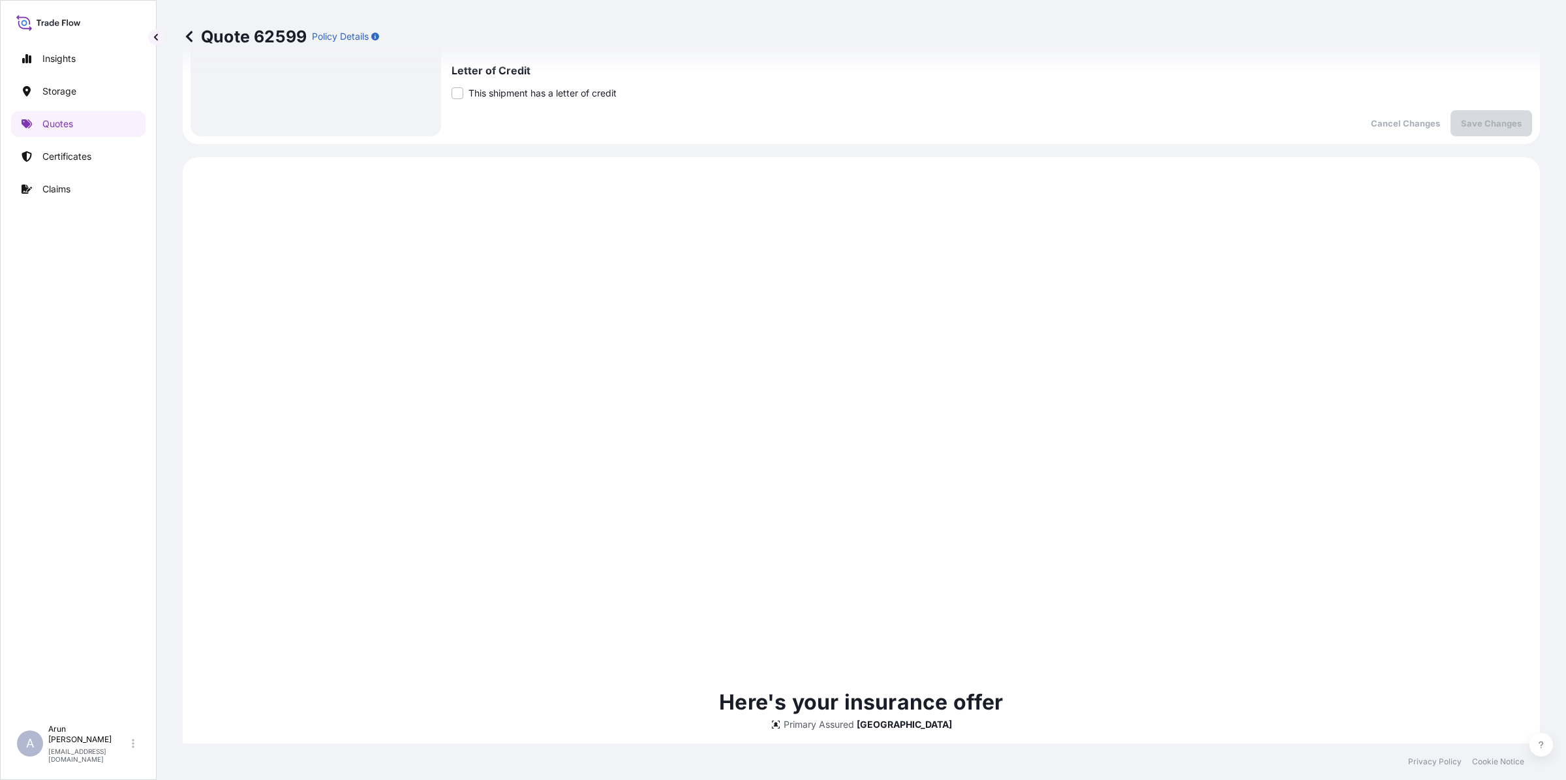
scroll to position [290, 0]
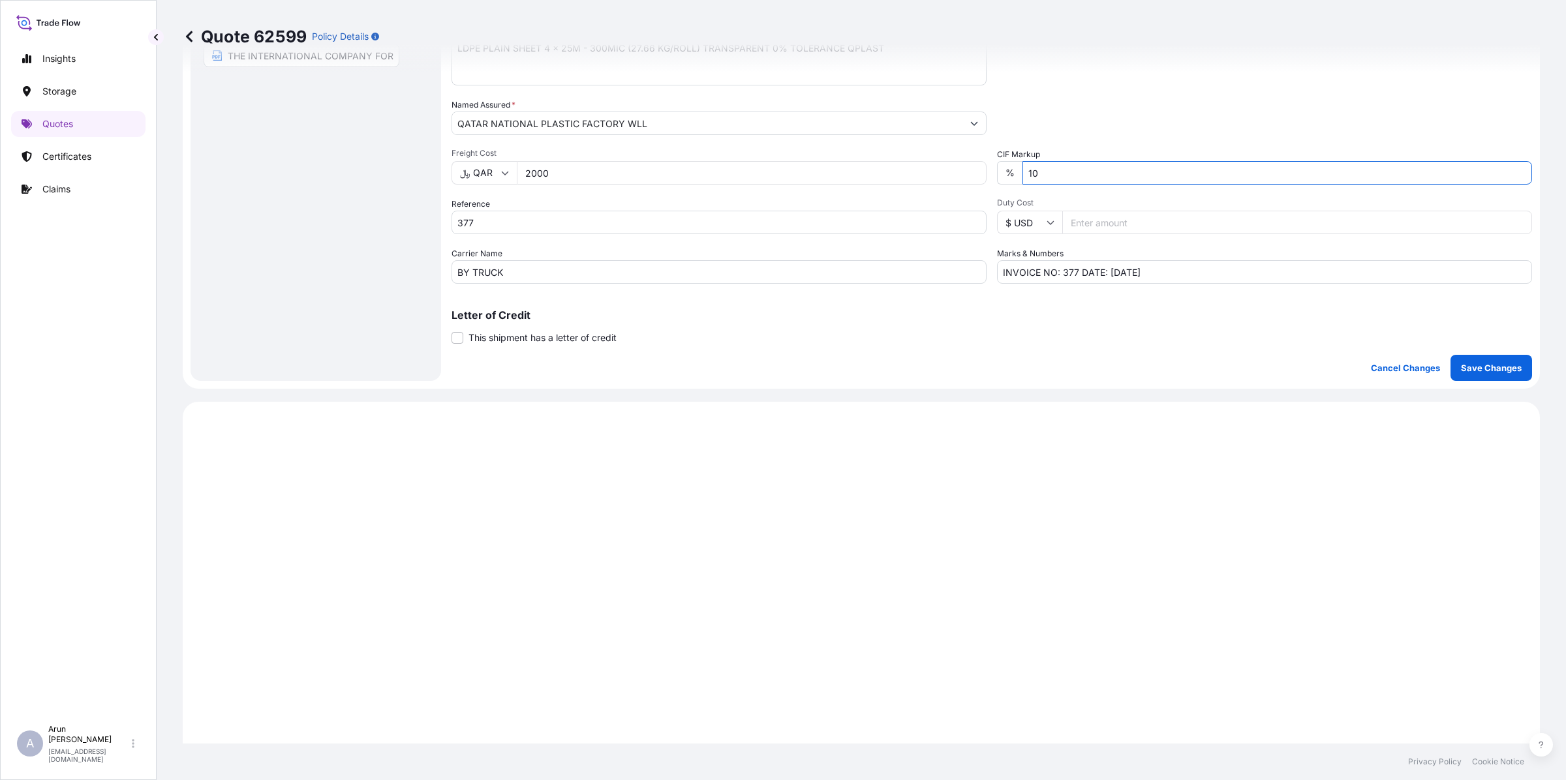
click at [1051, 173] on input "10" at bounding box center [1277, 172] width 510 height 23
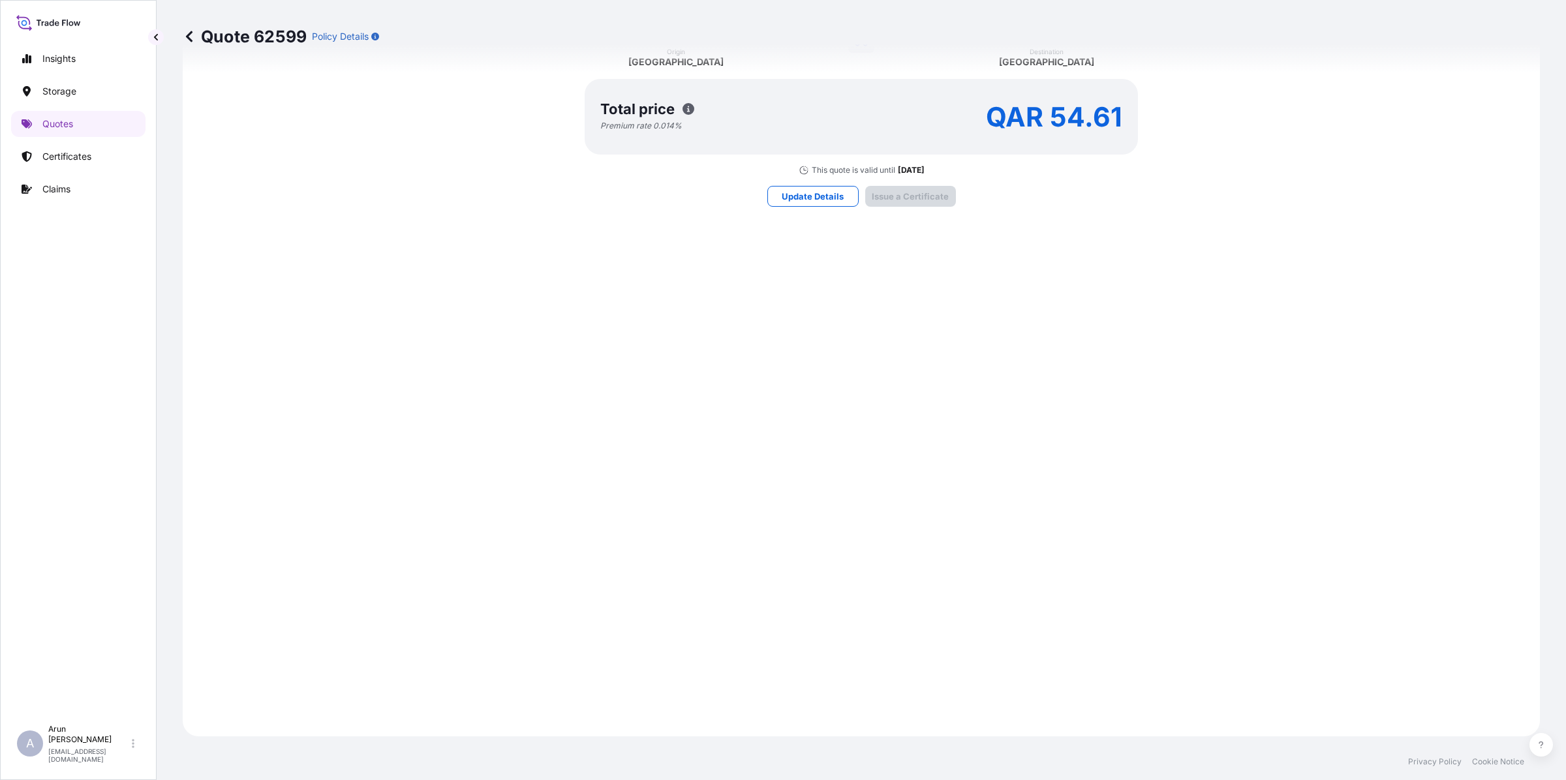
scroll to position [1758, 0]
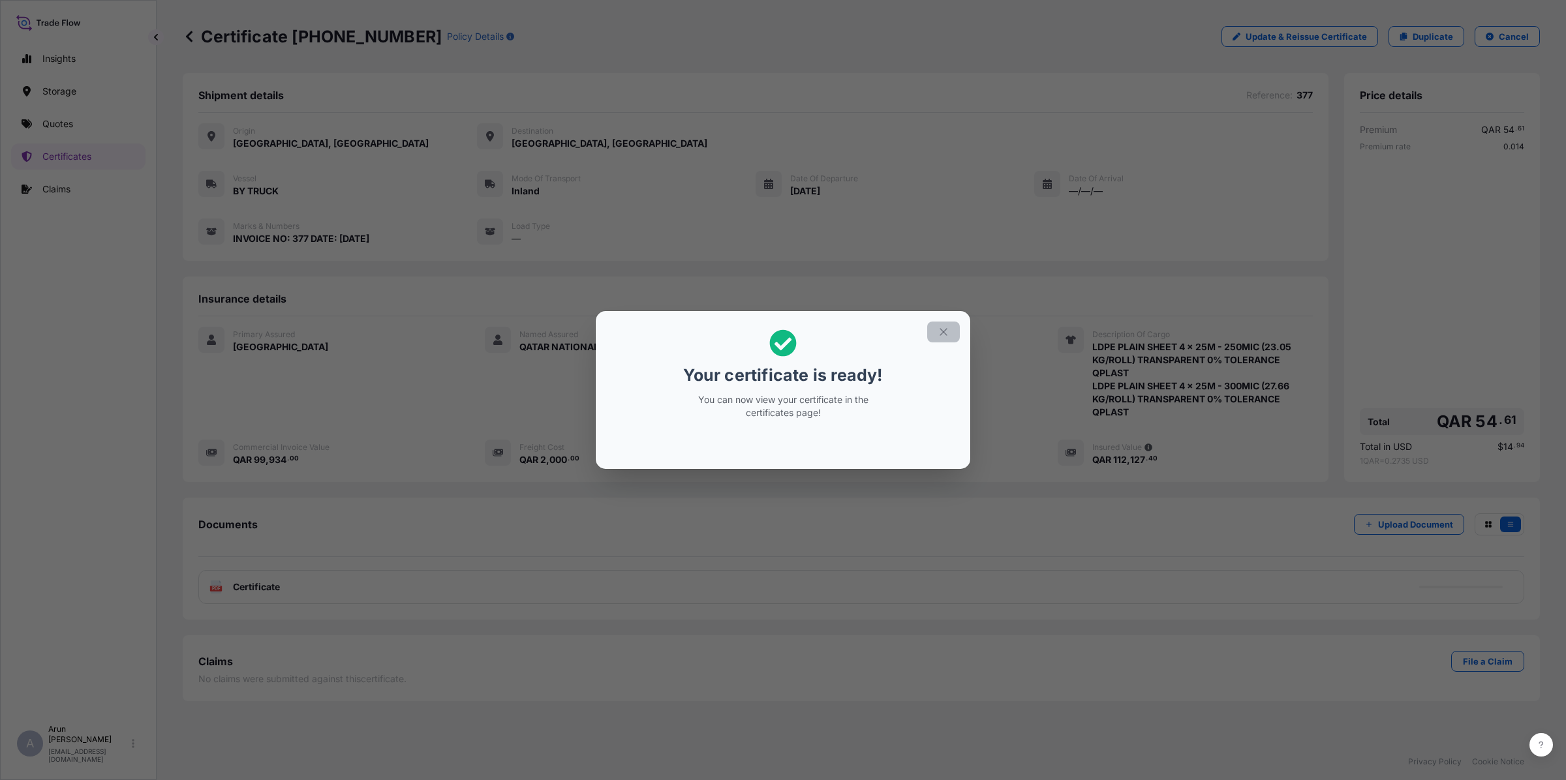
click at [953, 339] on button "button" at bounding box center [943, 332] width 33 height 21
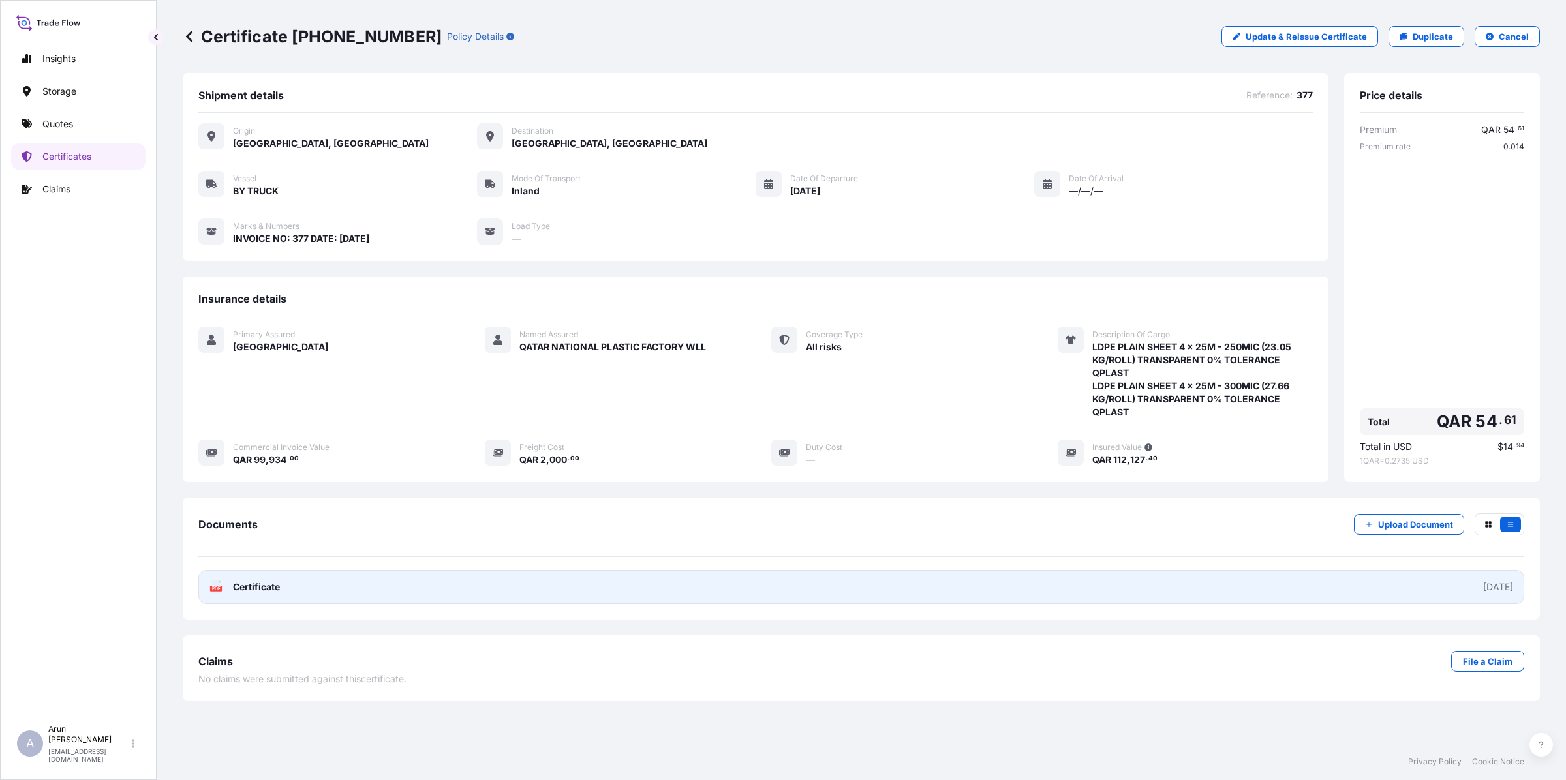
click at [300, 586] on link "PDF Certificate [DATE]" at bounding box center [861, 587] width 1326 height 34
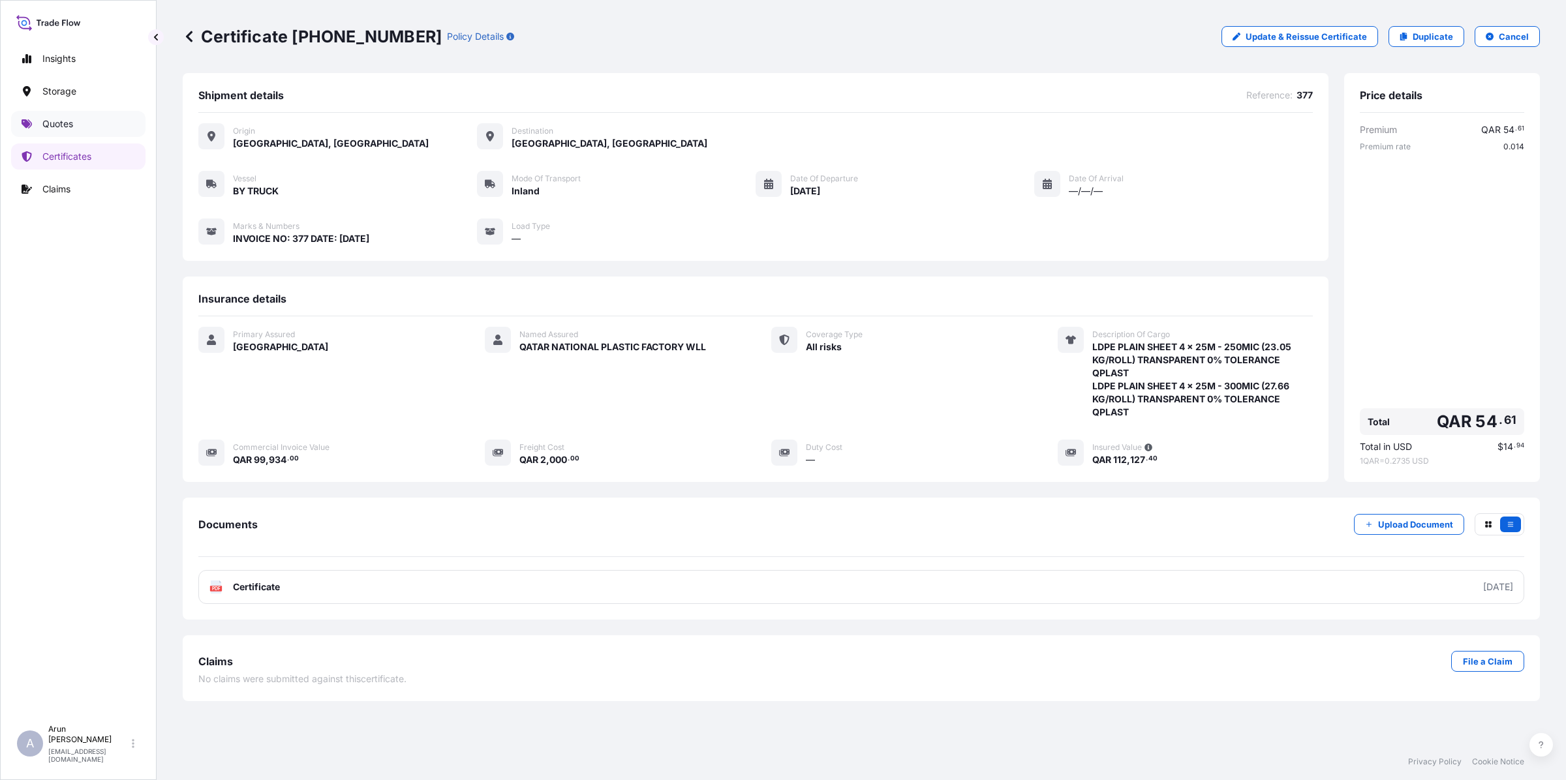
click at [55, 126] on p "Quotes" at bounding box center [57, 123] width 31 height 13
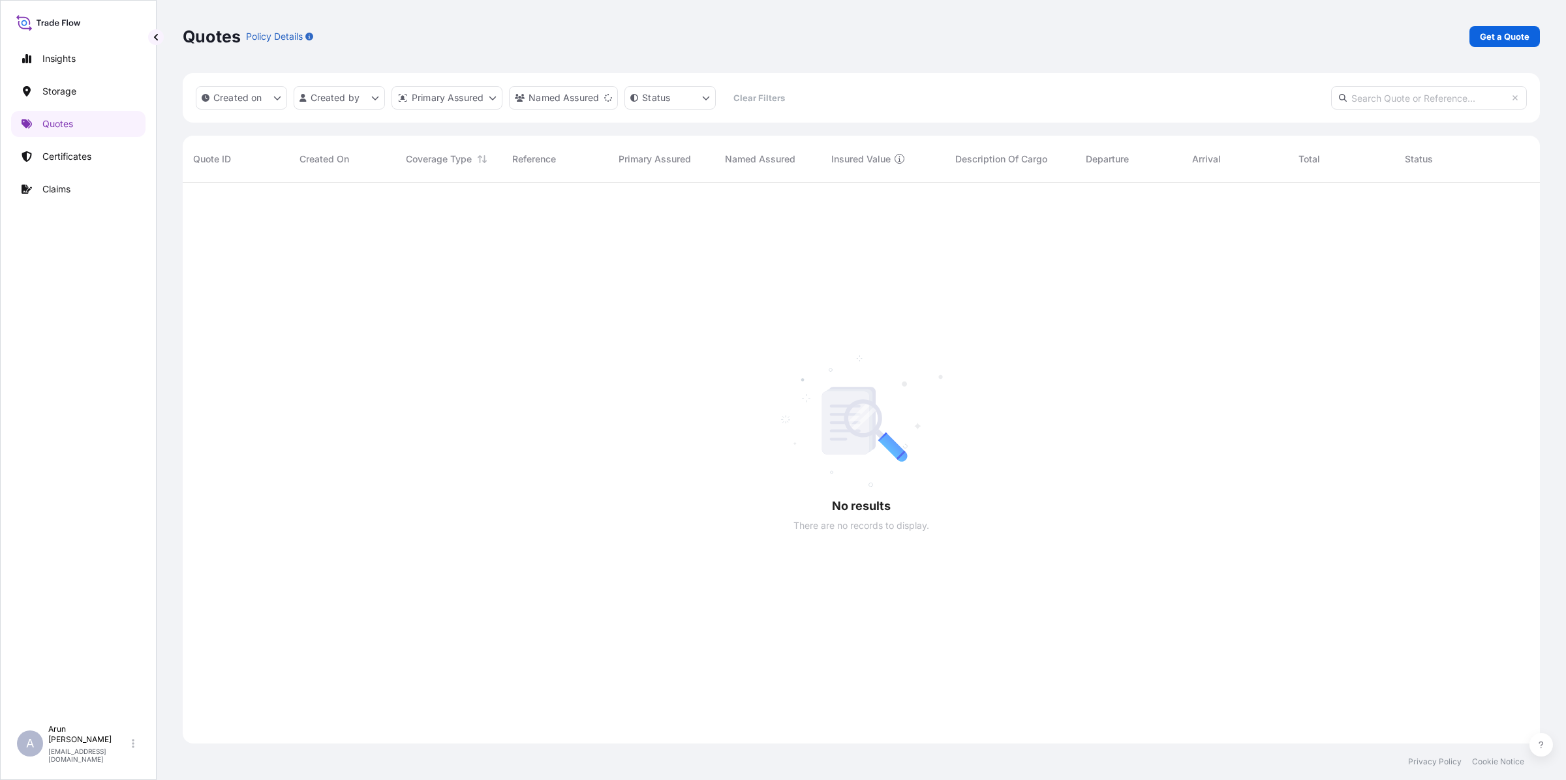
scroll to position [596, 1345]
click at [80, 153] on p "Certificates" at bounding box center [66, 156] width 49 height 13
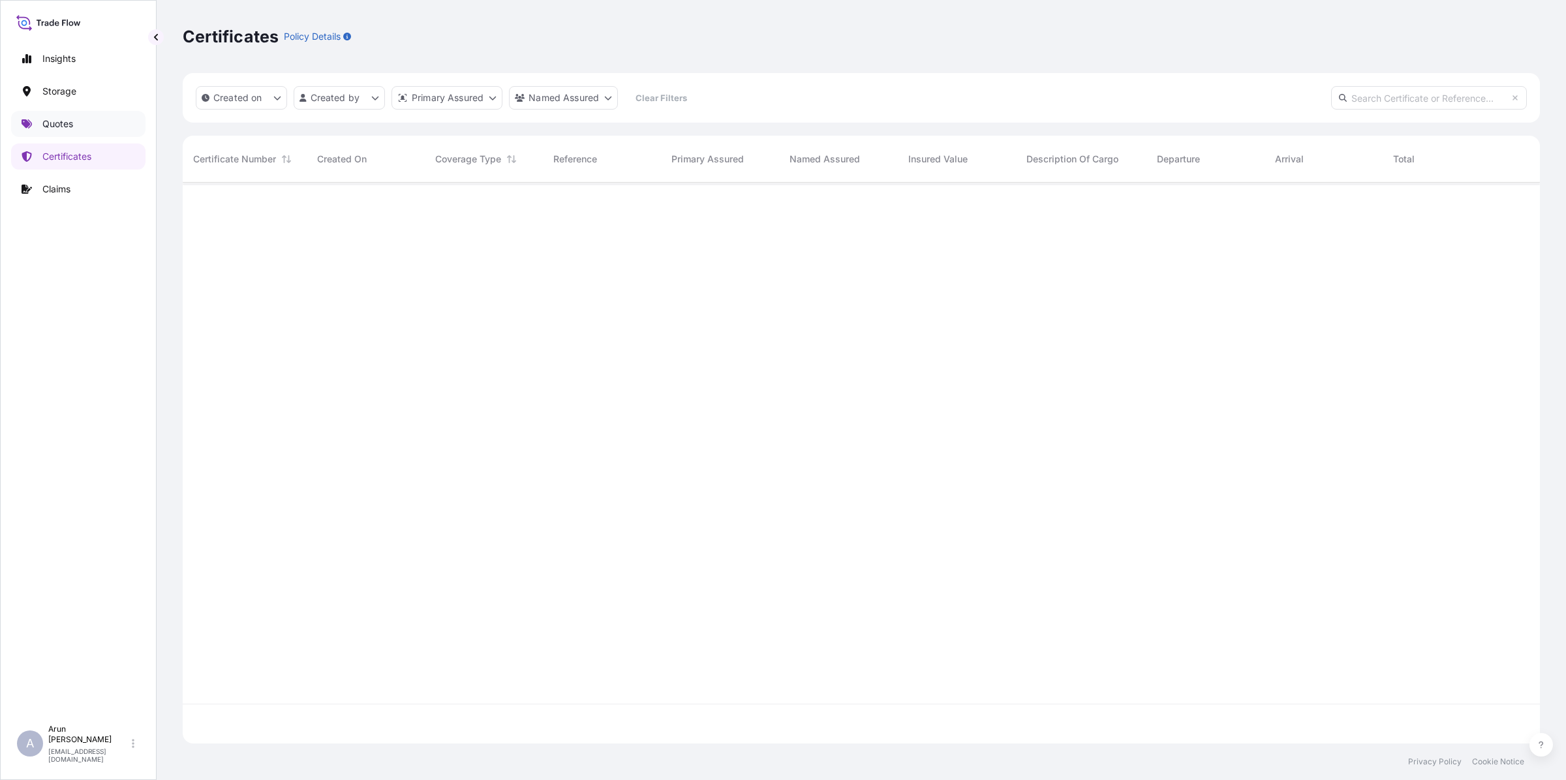
click at [63, 126] on p "Quotes" at bounding box center [57, 123] width 31 height 13
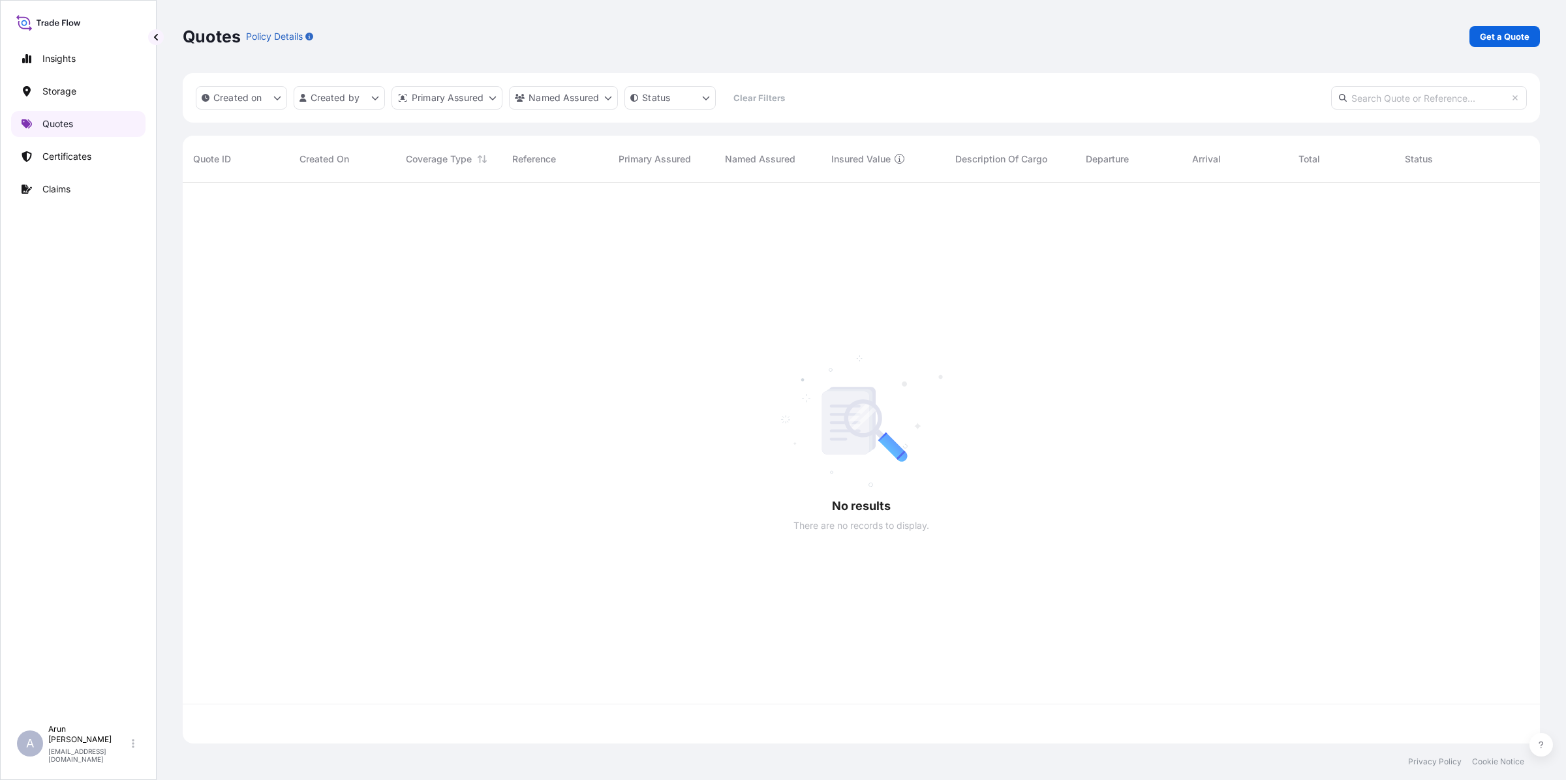
scroll to position [556, 1345]
click at [1500, 30] on p "Get a Quote" at bounding box center [1505, 36] width 50 height 13
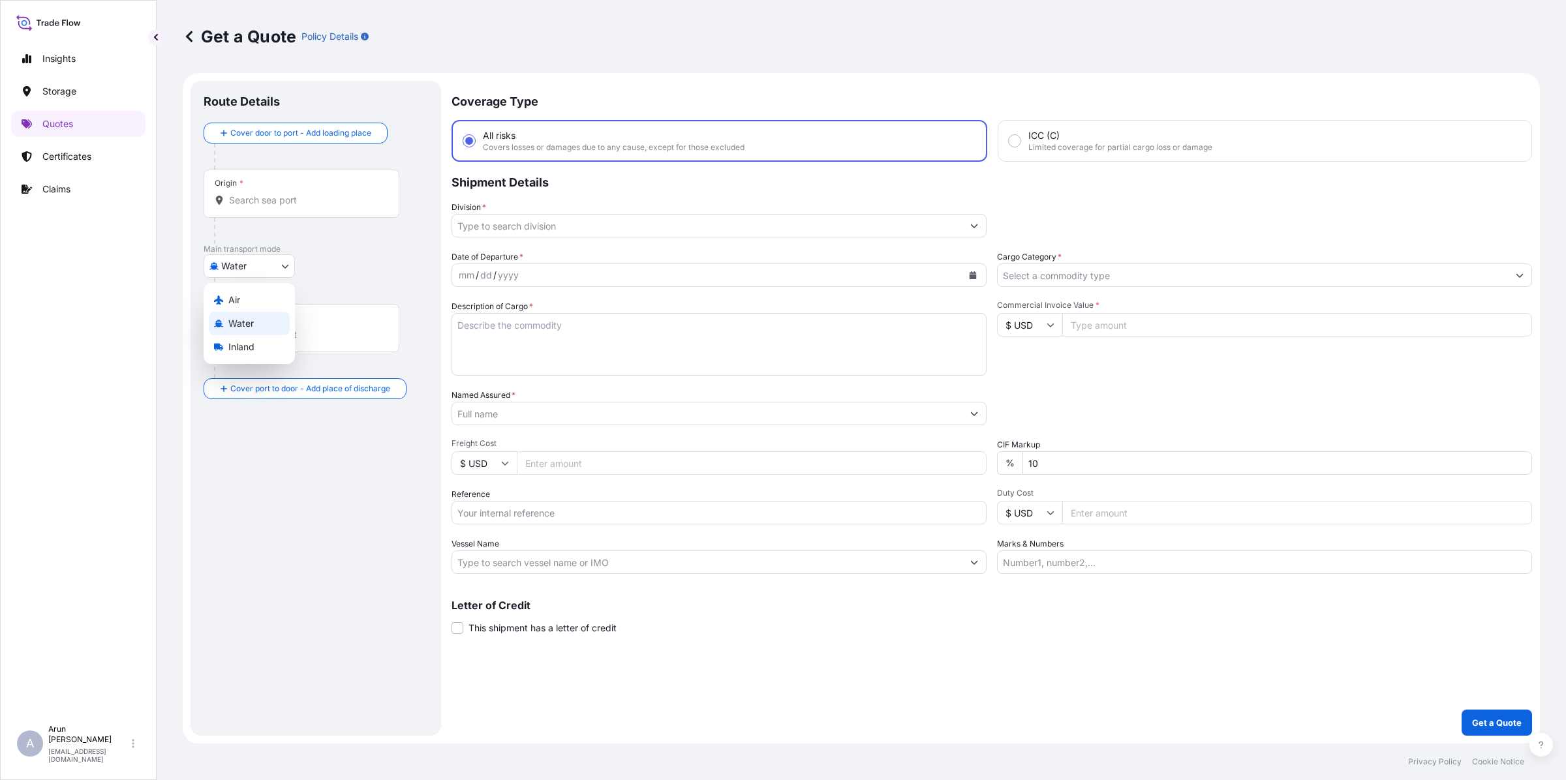
click at [285, 263] on body "Insights Storage Quotes Certificates Claims A [PERSON_NAME] [PERSON_NAME][EMAIL…" at bounding box center [783, 390] width 1566 height 780
click at [234, 339] on div "Inland" at bounding box center [249, 346] width 81 height 23
select select "Inland"
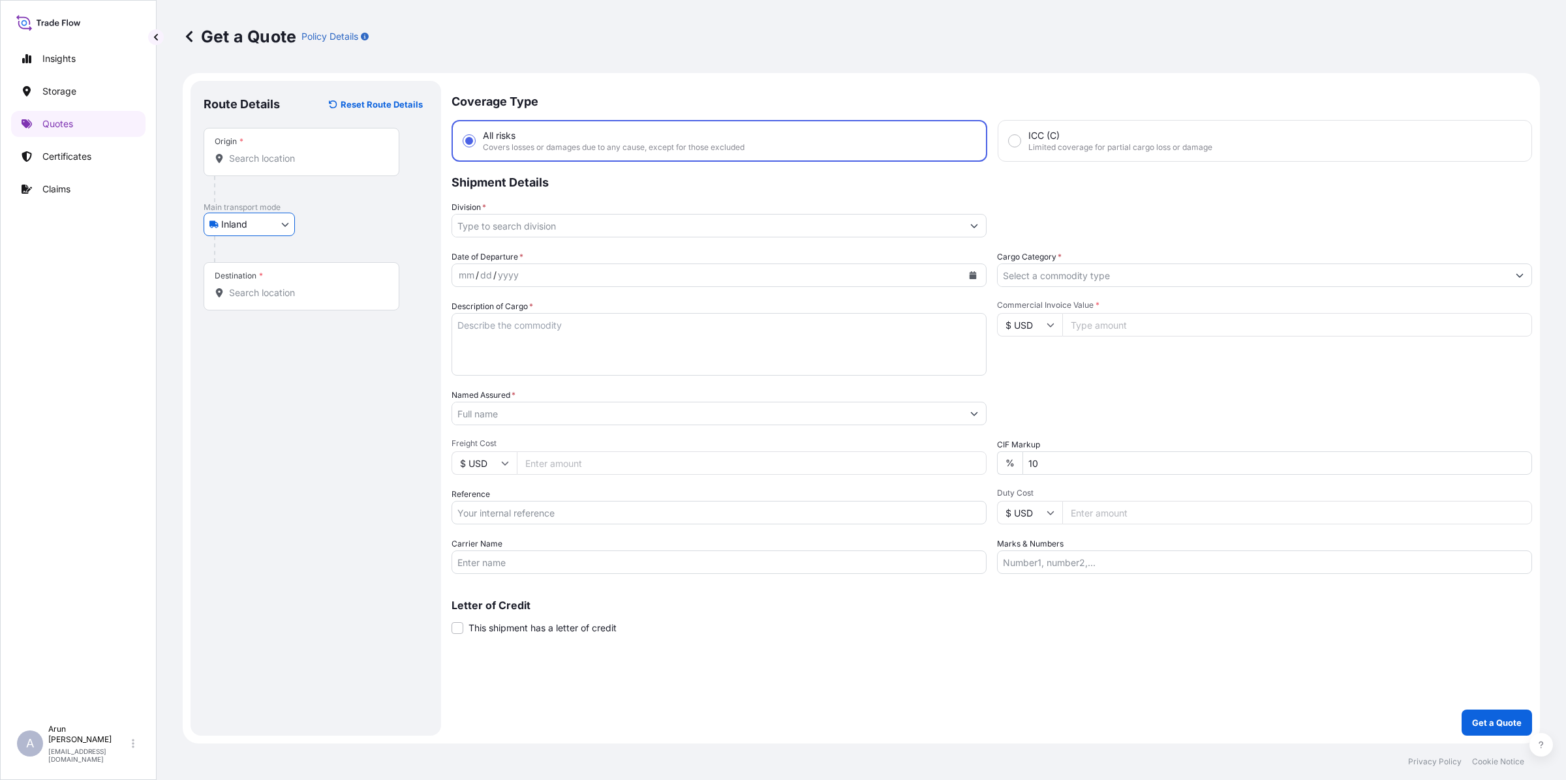
click at [266, 152] on input "Origin *" at bounding box center [306, 158] width 154 height 13
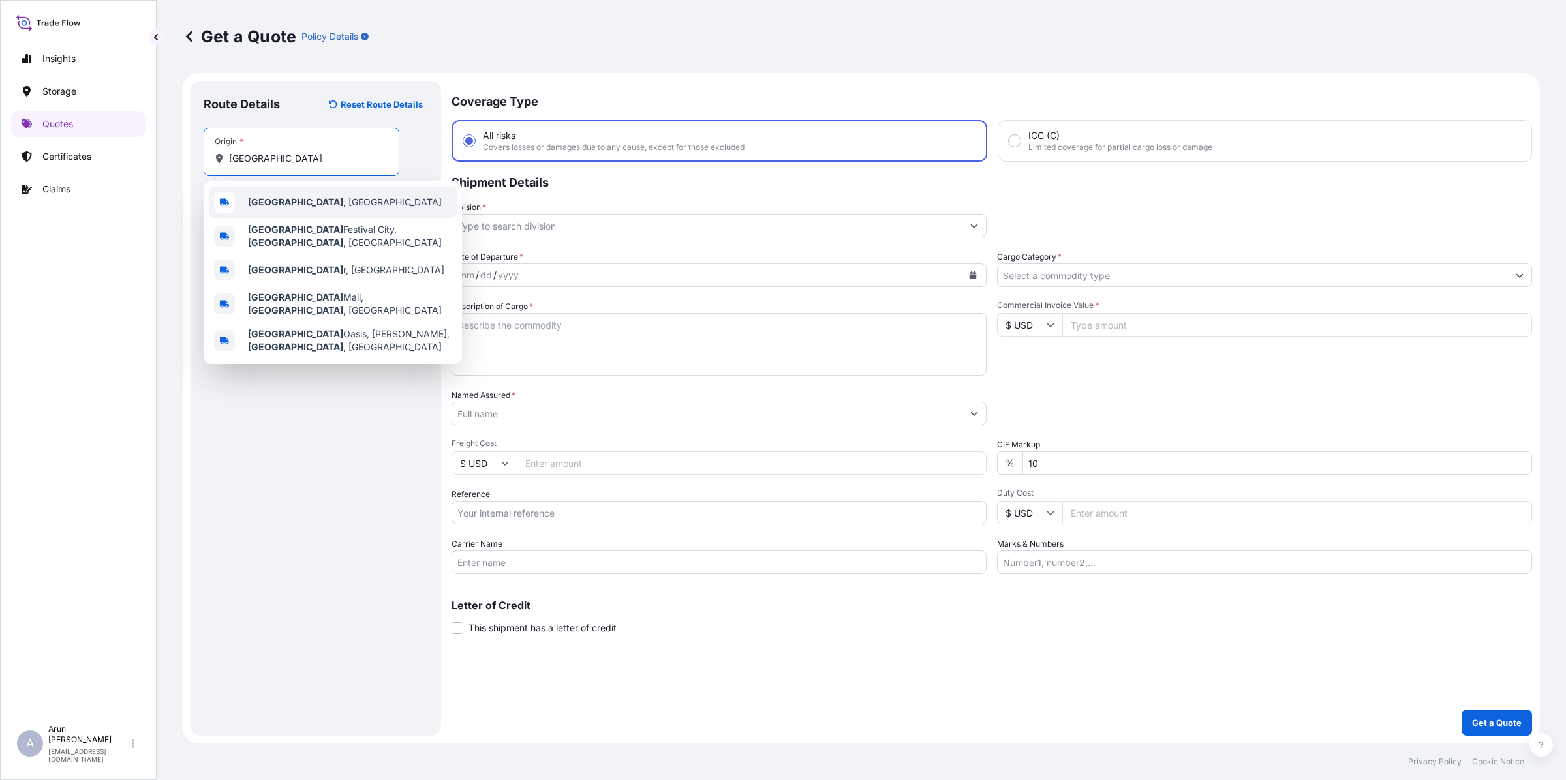
click at [277, 197] on div "[GEOGRAPHIC_DATA] , [GEOGRAPHIC_DATA] [GEOGRAPHIC_DATA], [GEOGRAPHIC_DATA] , [G…" at bounding box center [333, 272] width 258 height 183
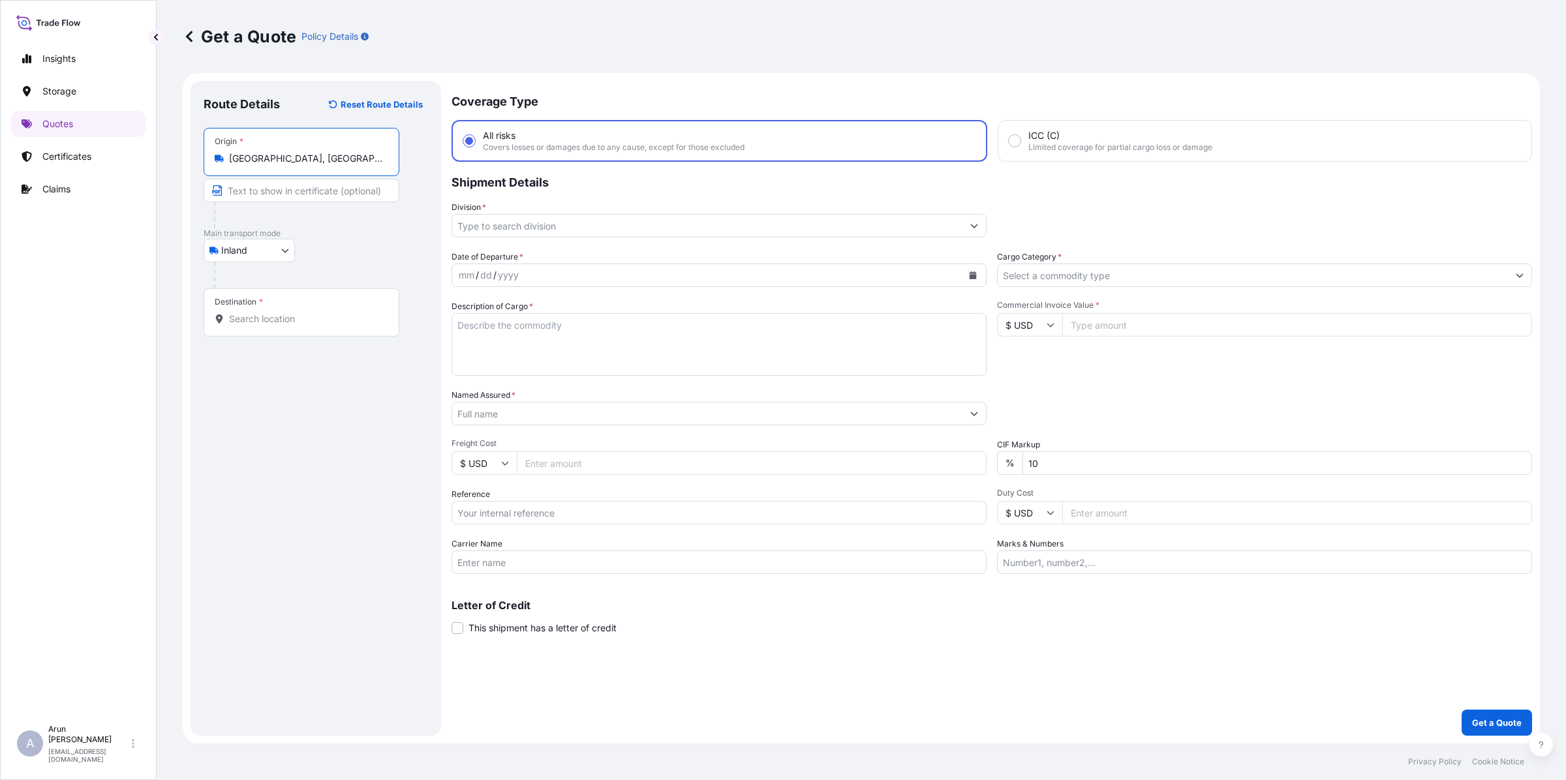
type input "[GEOGRAPHIC_DATA], [GEOGRAPHIC_DATA]"
click at [294, 318] on input "Destination *" at bounding box center [306, 318] width 154 height 13
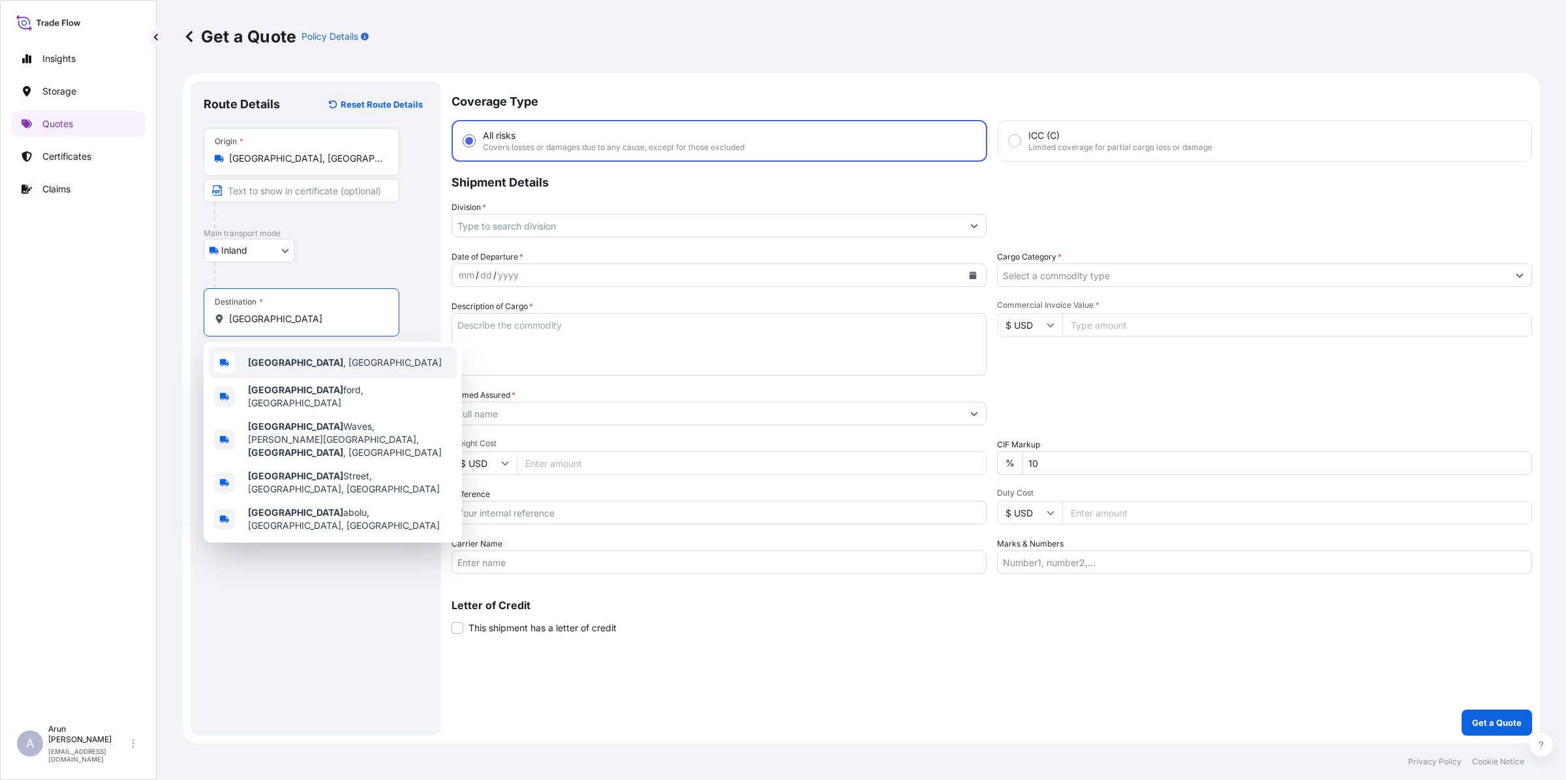
click at [282, 358] on span "[GEOGRAPHIC_DATA] , [GEOGRAPHIC_DATA]" at bounding box center [345, 362] width 194 height 13
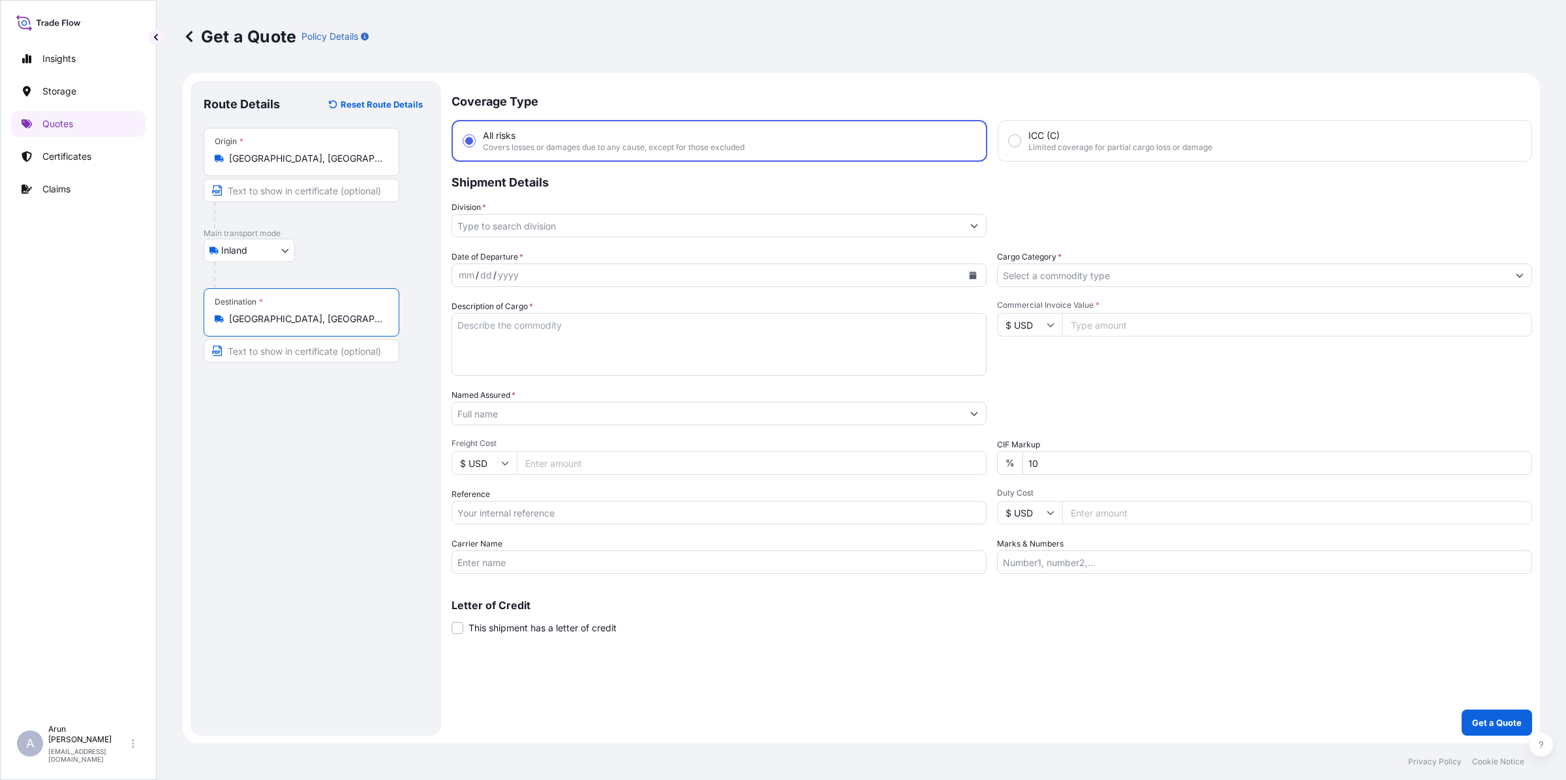
type input "[GEOGRAPHIC_DATA], [GEOGRAPHIC_DATA]"
click at [289, 350] on input "Text to appear on certificate" at bounding box center [302, 350] width 196 height 23
type input "ASR ALNAHDA FOR INDUSTRY & TRADE CO., [GEOGRAPHIC_DATA] , [GEOGRAPHIC_DATA]"
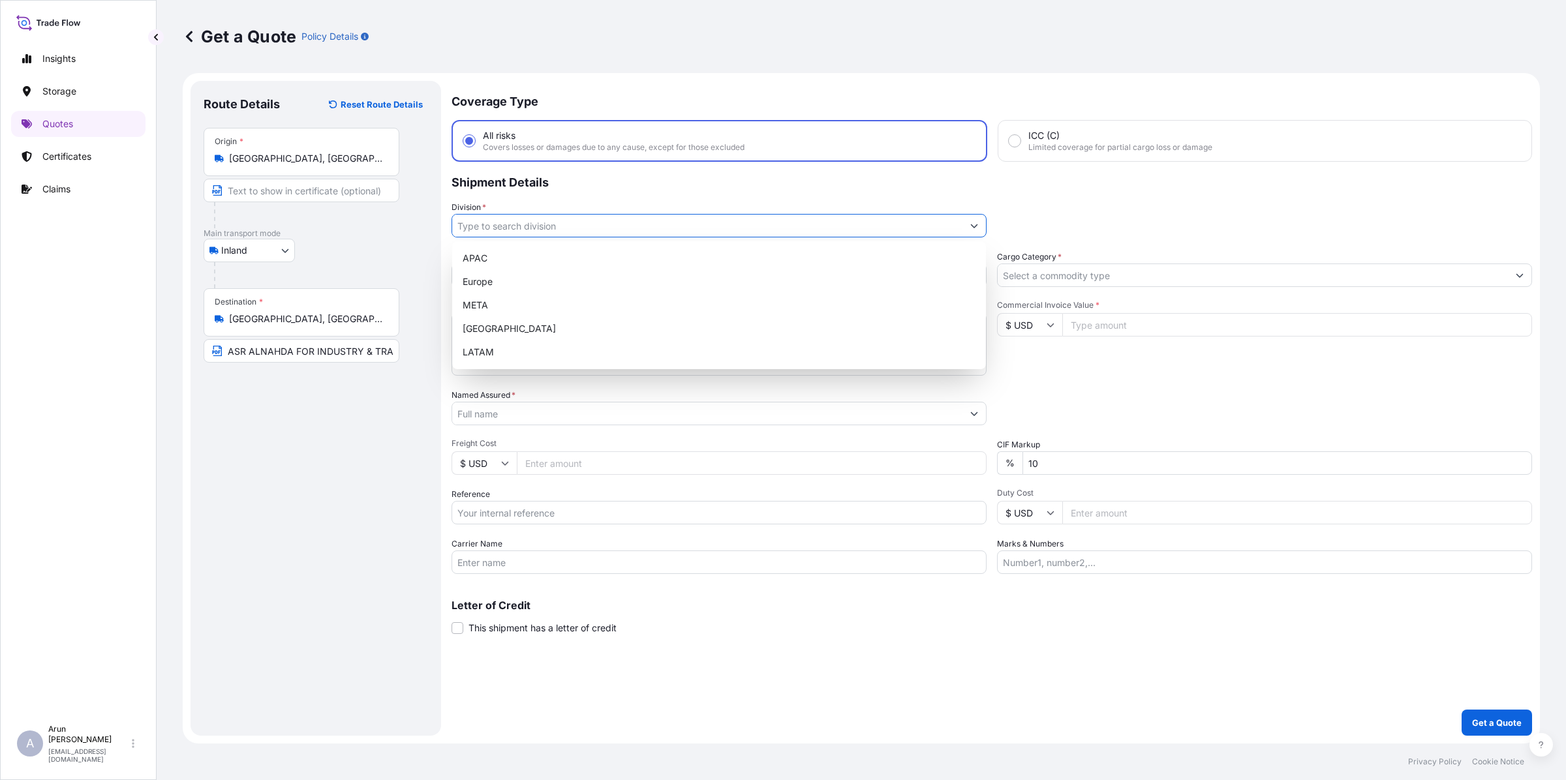
click at [517, 227] on input "Division *" at bounding box center [707, 225] width 510 height 23
click at [489, 301] on div "META" at bounding box center [718, 305] width 523 height 23
type input "META"
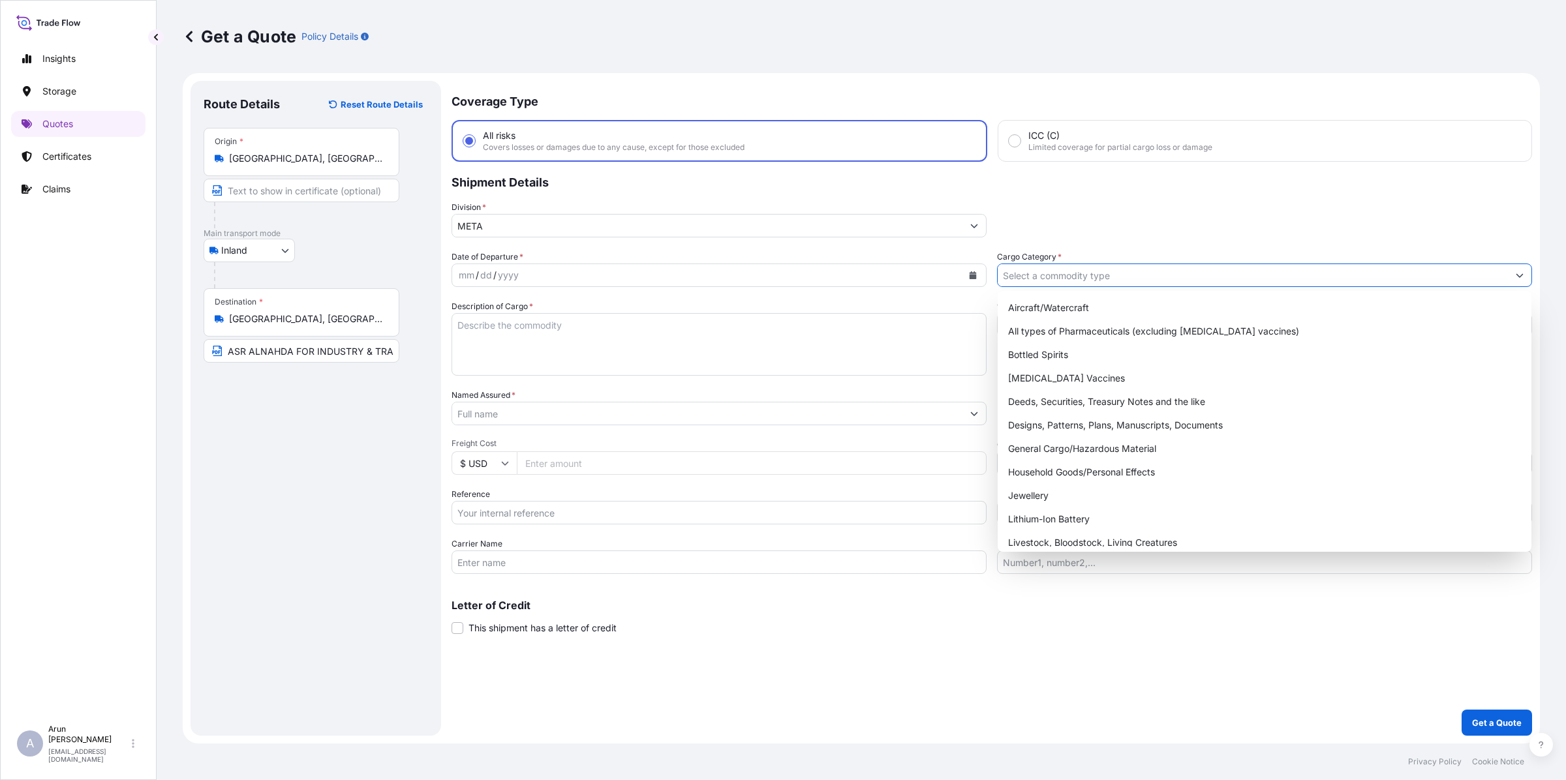
click at [1063, 279] on input "Cargo Category *" at bounding box center [1252, 275] width 510 height 23
click at [1047, 449] on div "General Cargo/Hazardous Material" at bounding box center [1264, 448] width 523 height 23
type input "General Cargo/Hazardous Material"
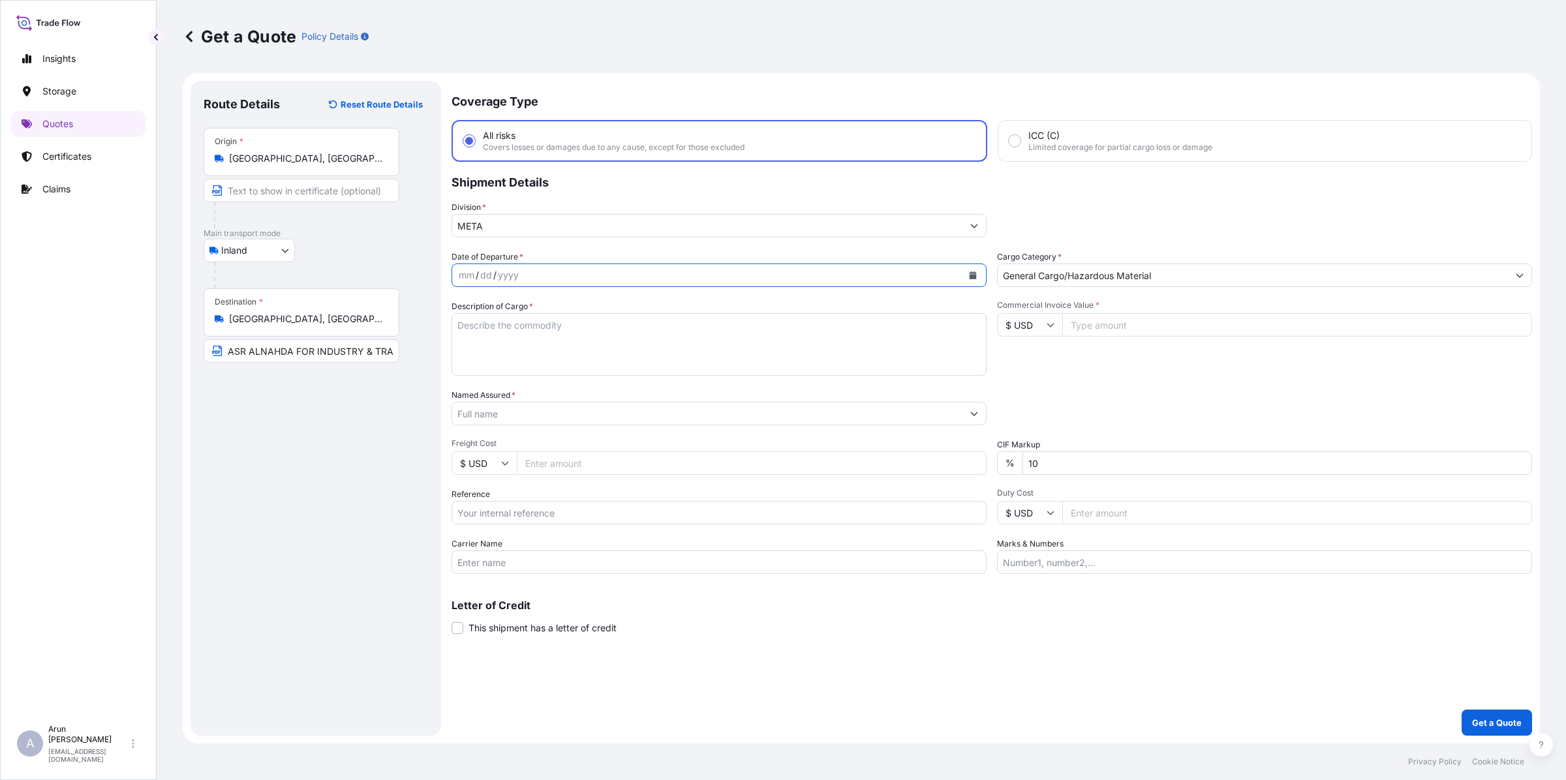
click at [982, 269] on button "Calendar" at bounding box center [972, 275] width 21 height 21
click at [522, 408] on div "12" at bounding box center [523, 408] width 23 height 23
click at [532, 329] on textarea "Description of Cargo *" at bounding box center [718, 344] width 535 height 63
type textarea "ALUMINIUM LOGS (BILLETS)"
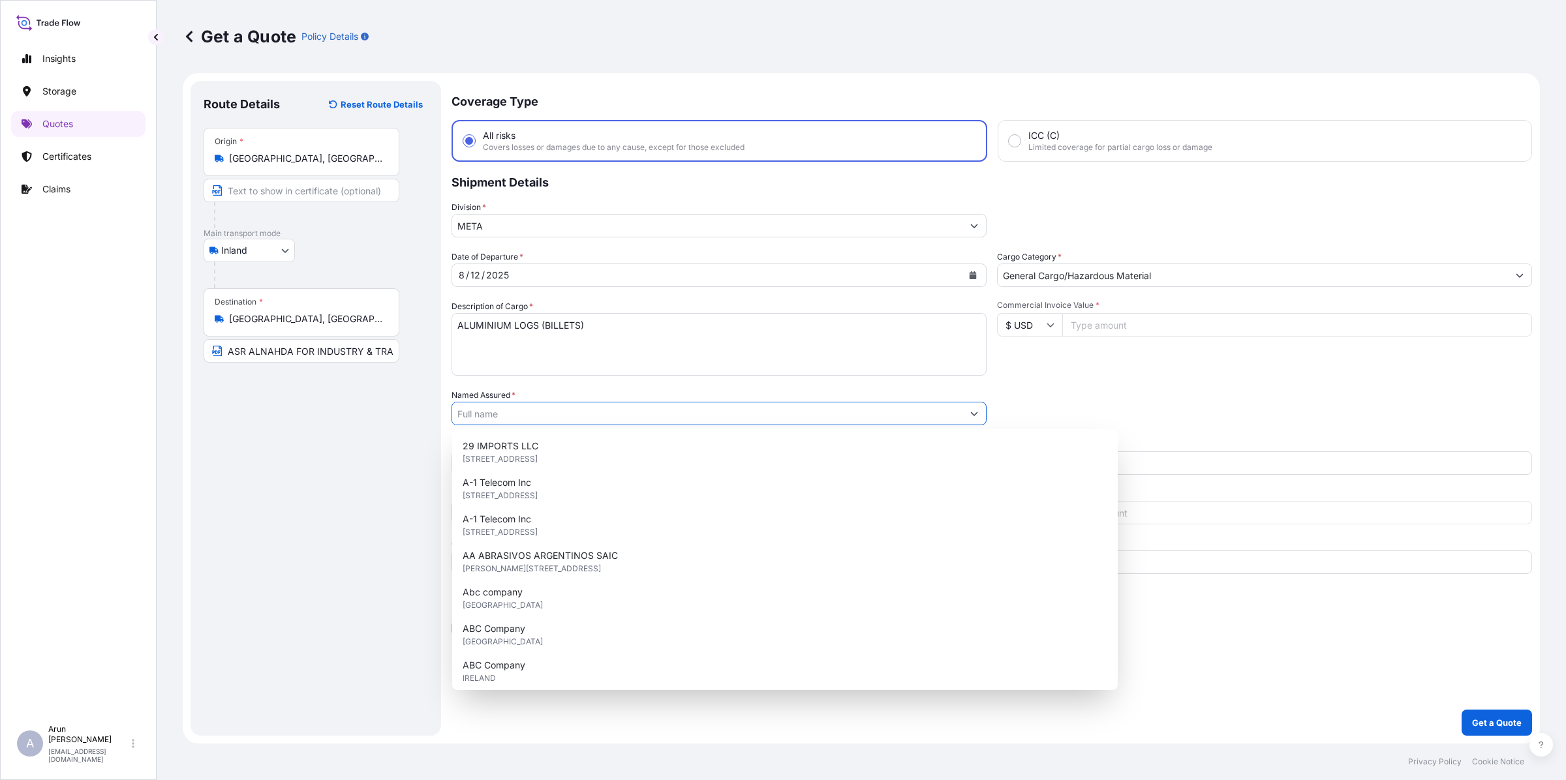
click at [521, 411] on input "Named Assured *" at bounding box center [707, 413] width 510 height 23
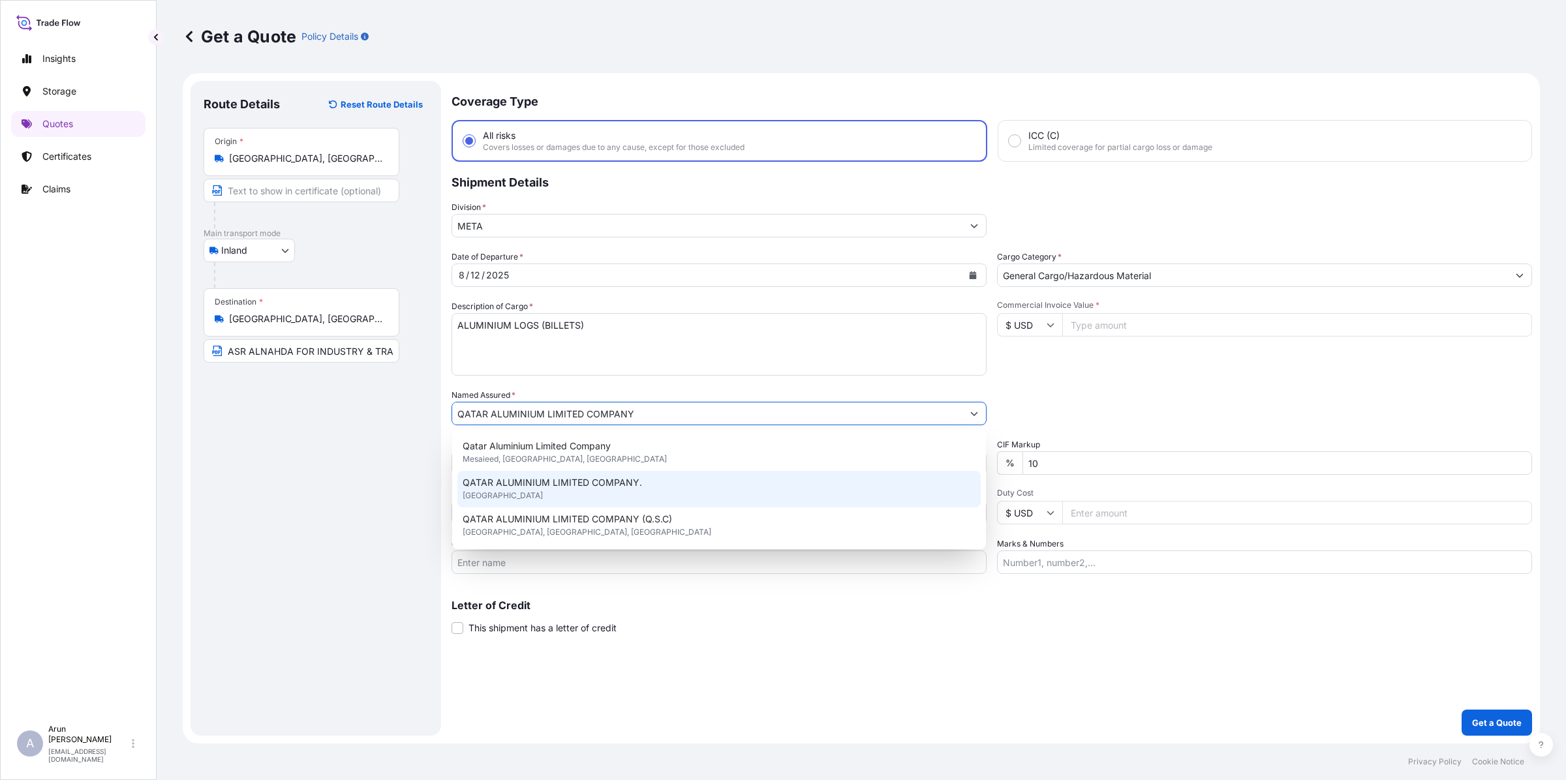
click at [542, 478] on span "QATAR ALUMINIUM LIMITED COMPANY." at bounding box center [552, 482] width 179 height 13
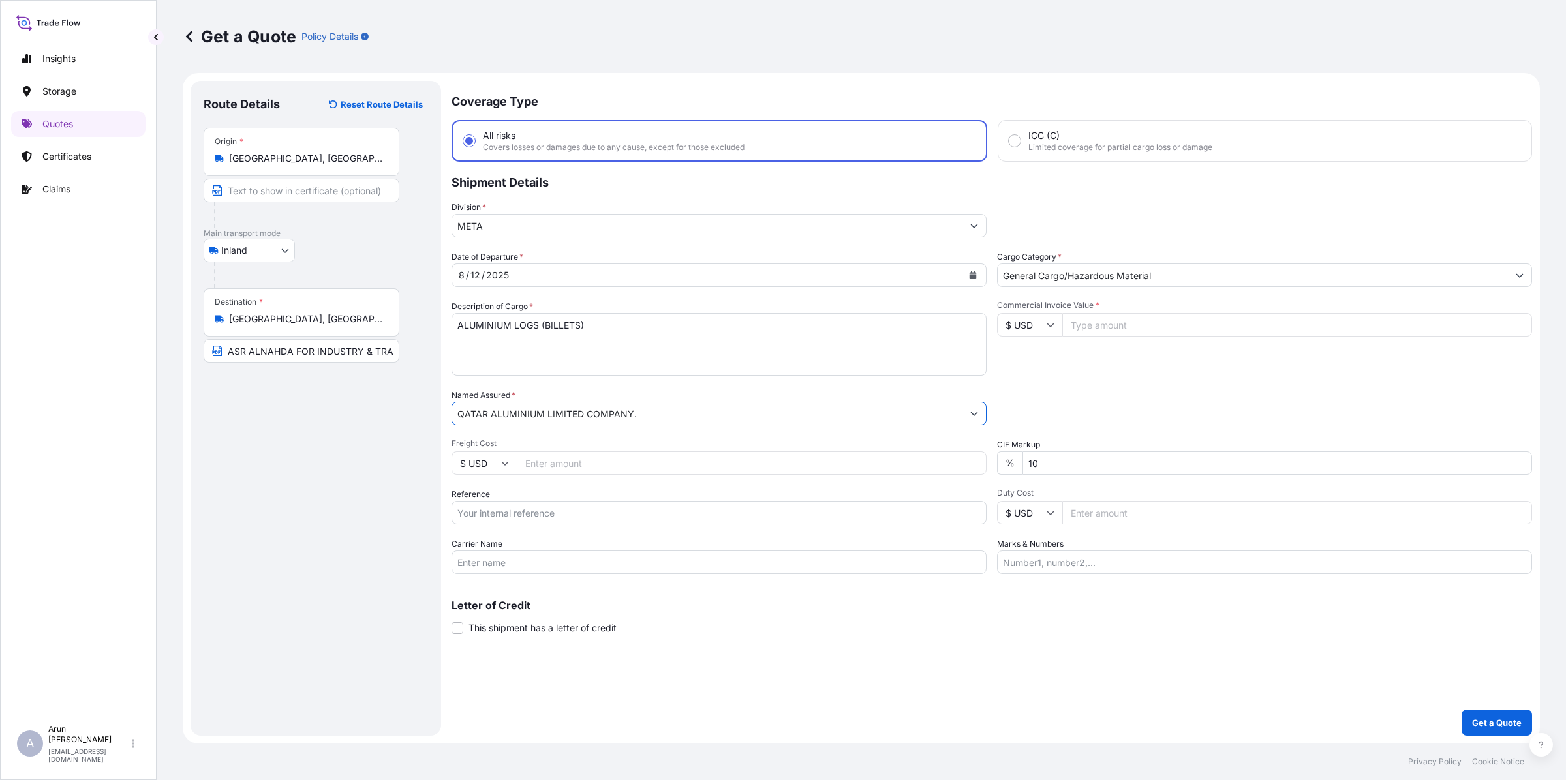
type input "QATAR ALUMINIUM LIMITED COMPANY."
click at [556, 457] on input "Freight Cost" at bounding box center [752, 462] width 470 height 23
type input "9870"
click at [527, 510] on input "Reference" at bounding box center [718, 512] width 535 height 23
type input "QA1001044911"
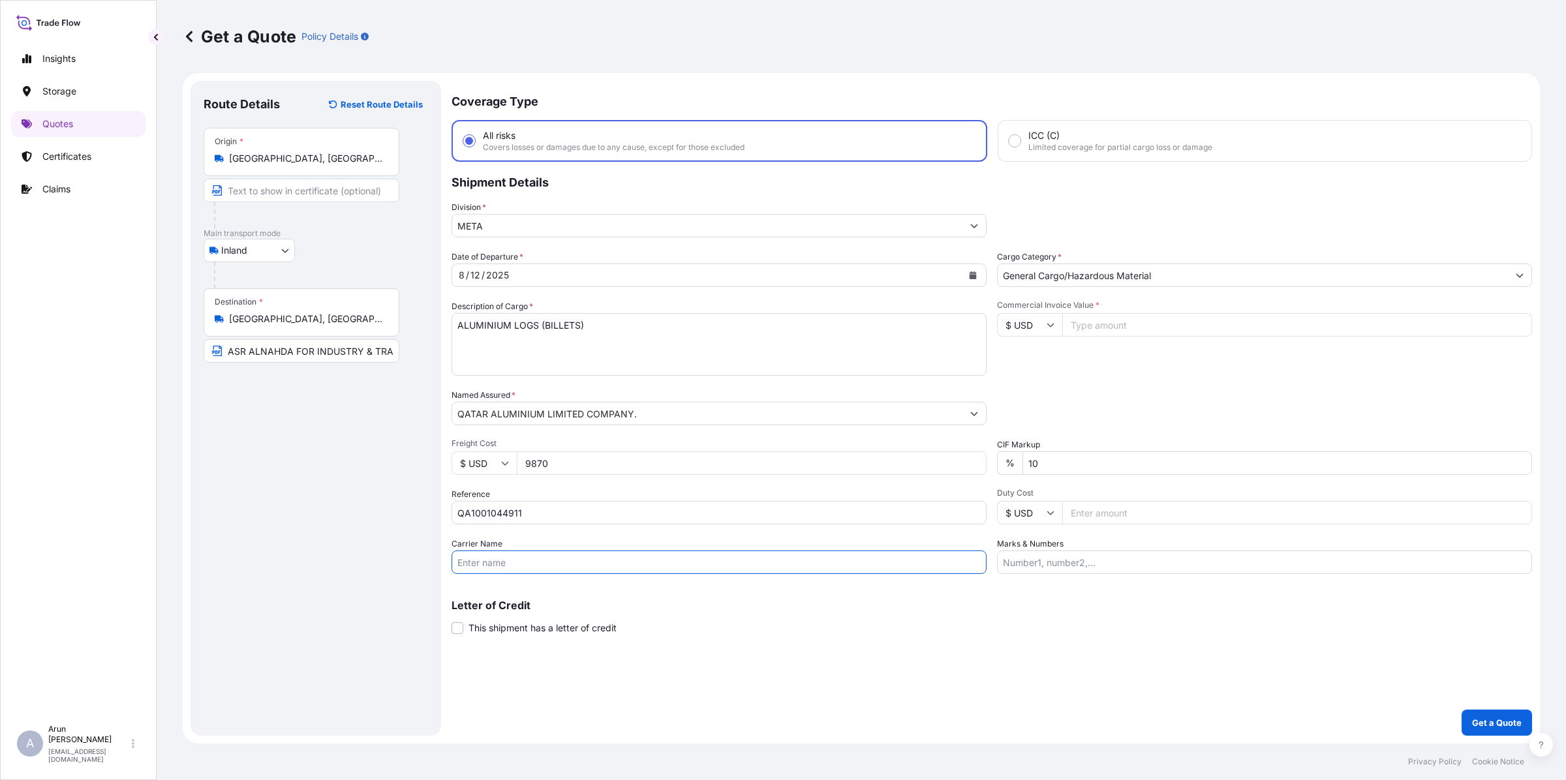
click at [513, 568] on input "Carrier Name" at bounding box center [718, 562] width 535 height 23
type input "BY TRUCK"
click at [1121, 322] on input "Commercial Invoice Value *" at bounding box center [1297, 324] width 470 height 23
type input "279774.88"
click at [1071, 570] on input "Marks & Numbers" at bounding box center [1264, 562] width 535 height 23
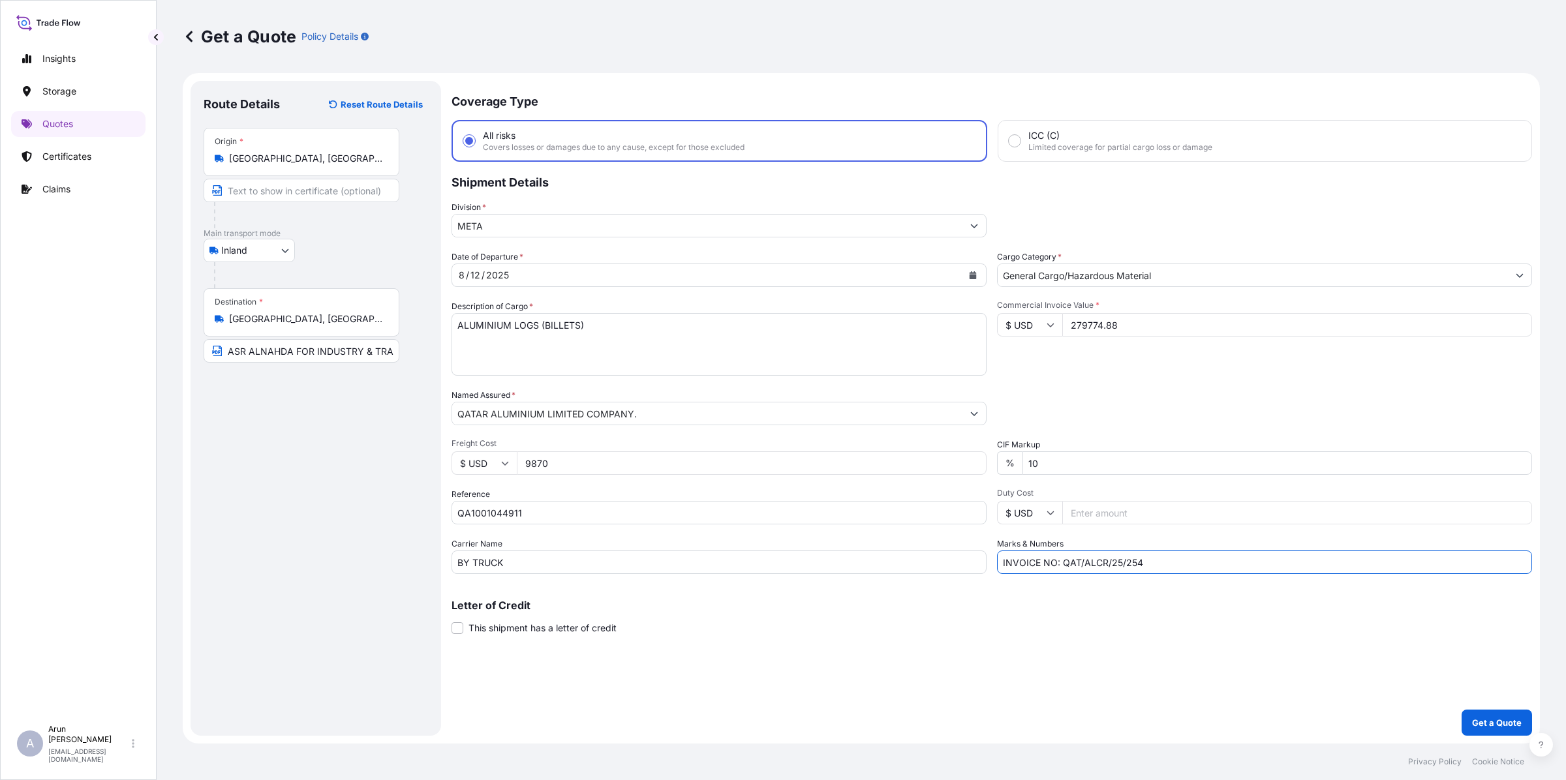
click at [1163, 556] on input "INVOICE NO: QAT/ALCR/25/254" at bounding box center [1264, 562] width 535 height 23
type input "INVOICE NO: QAT/ALCR/25/450 DATE: [DATE]"
click at [1495, 734] on button "Get a Quote" at bounding box center [1496, 723] width 70 height 26
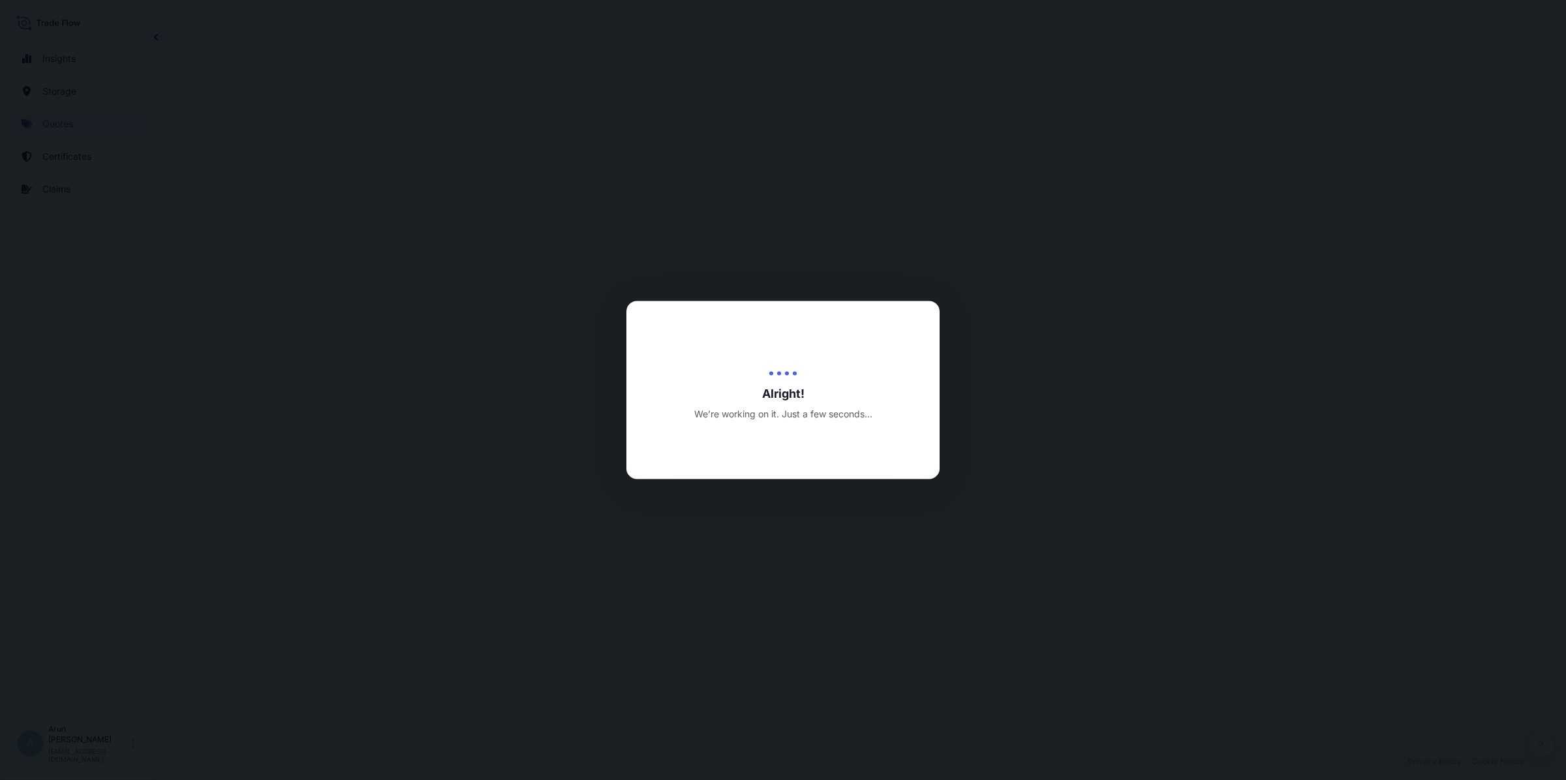
select select "Inland"
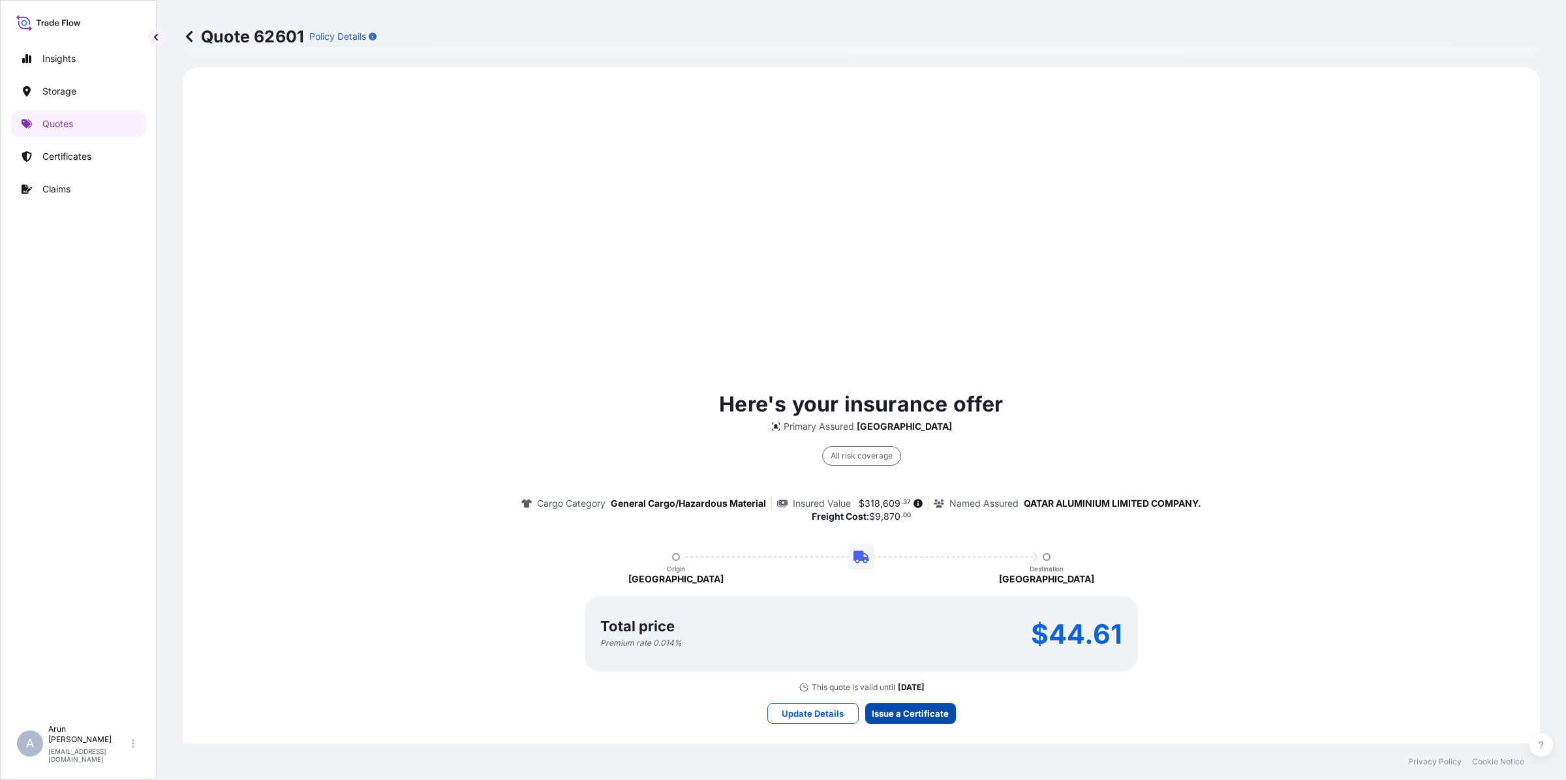
scroll to position [1690, 0]
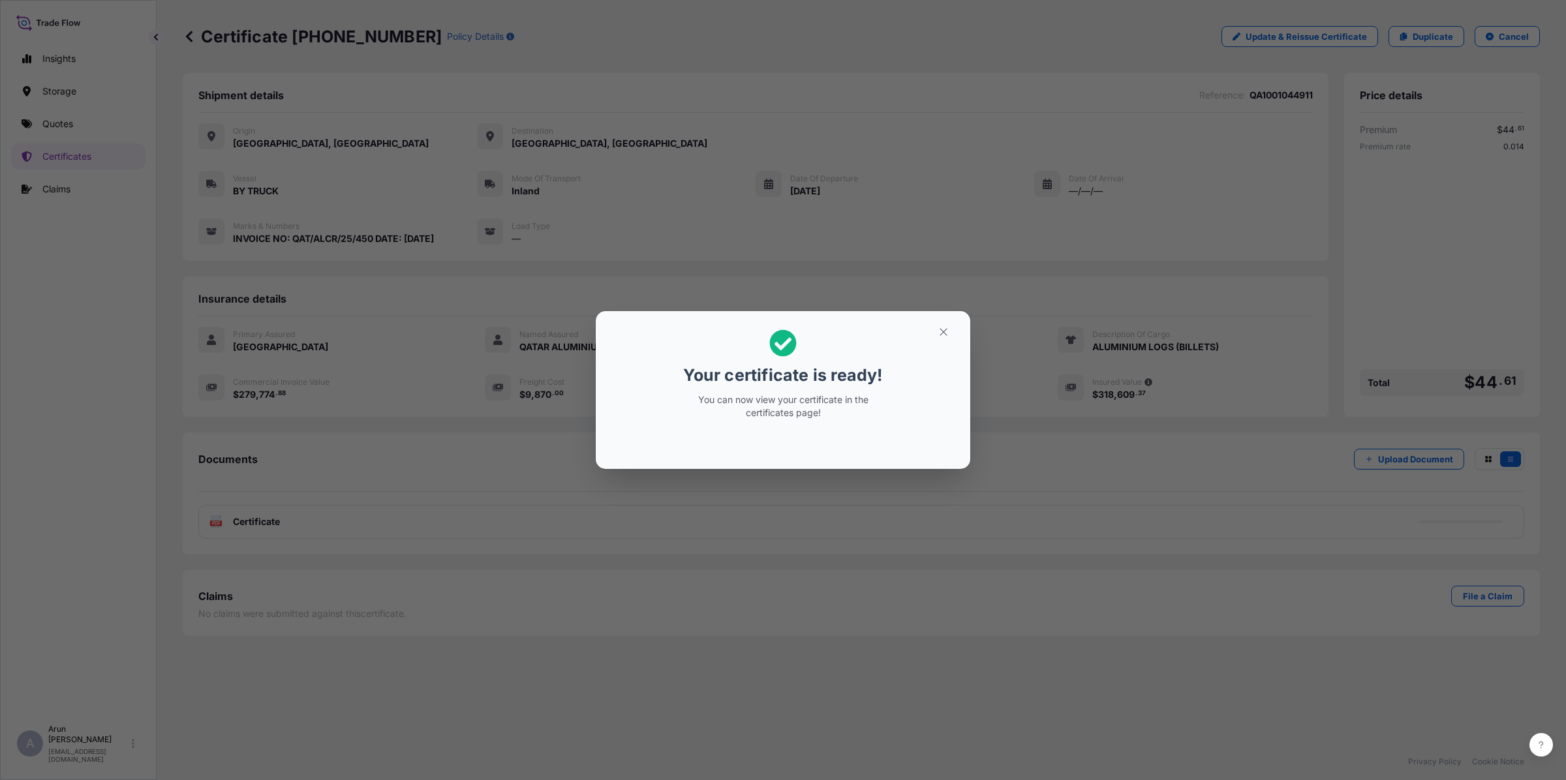
click at [943, 328] on icon "button" at bounding box center [943, 332] width 12 height 12
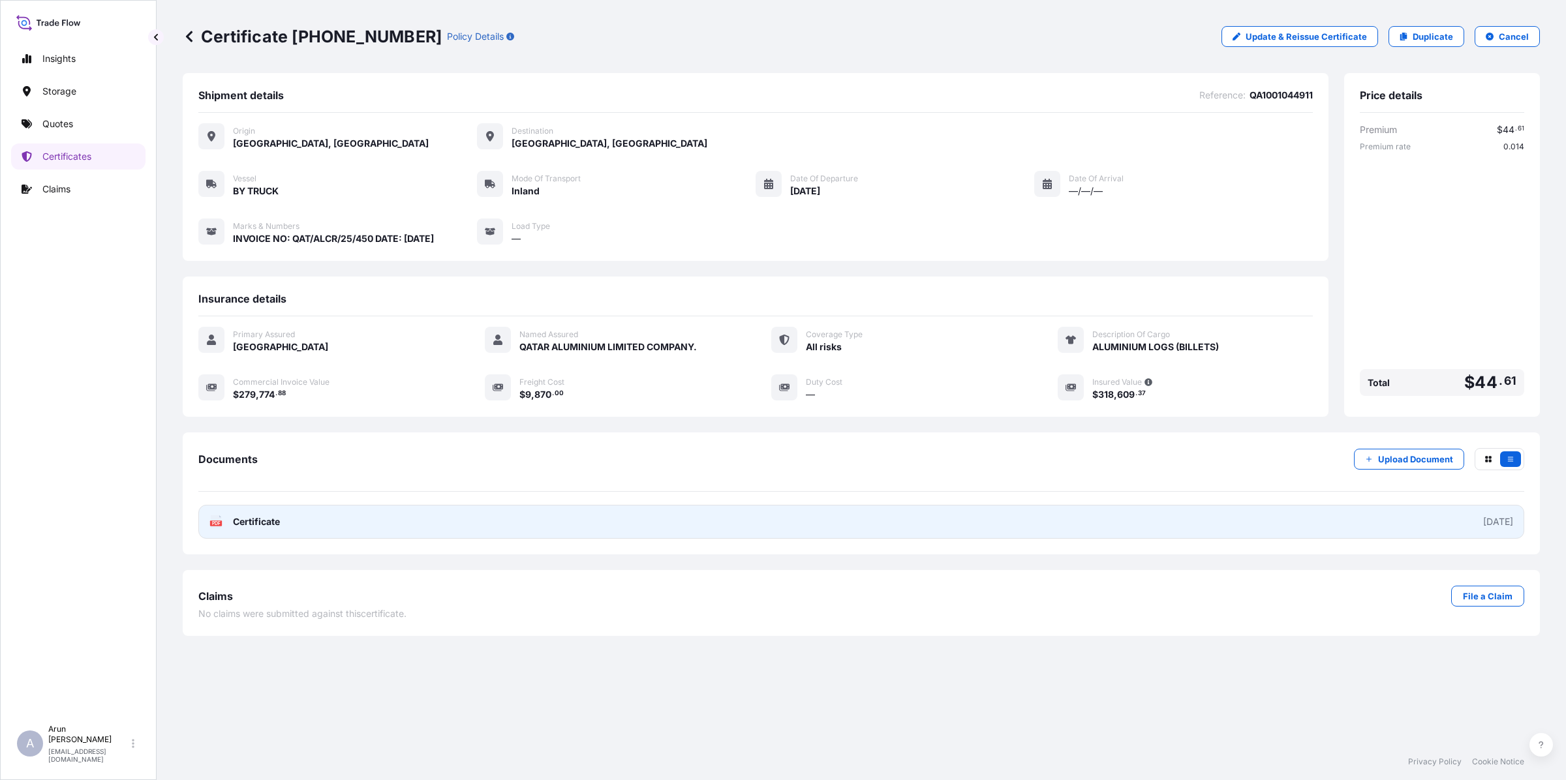
click at [493, 512] on link "PDF Certificate [DATE]" at bounding box center [861, 522] width 1326 height 34
